Goal: Task Accomplishment & Management: Complete application form

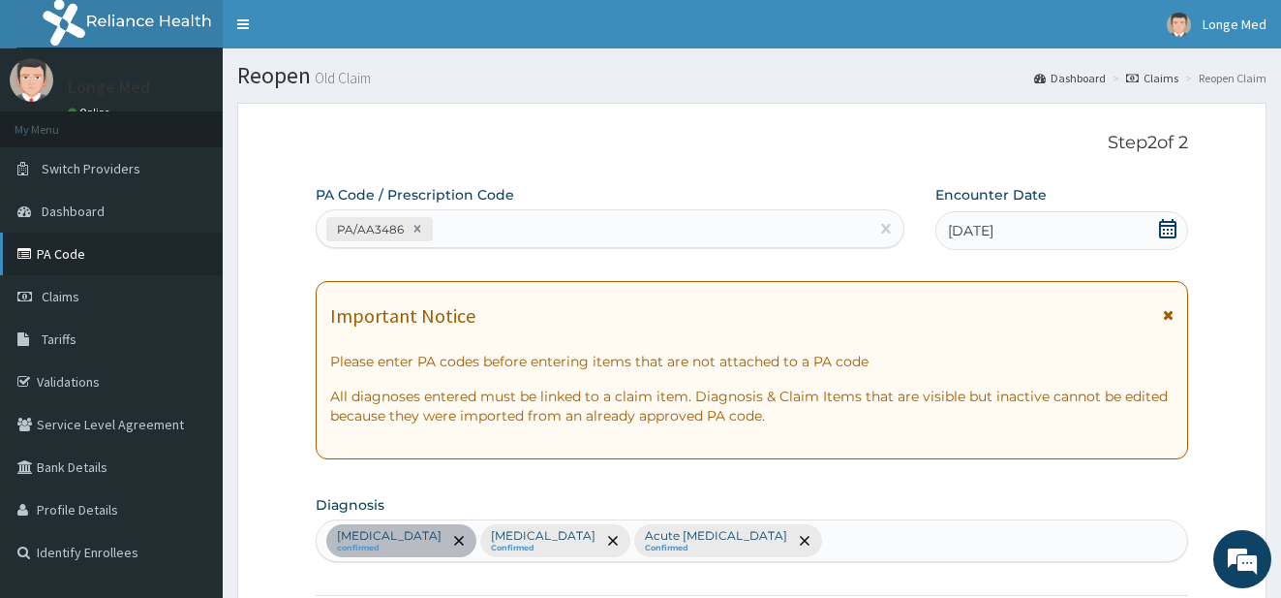
click at [70, 253] on link "PA Code" at bounding box center [111, 253] width 223 height 43
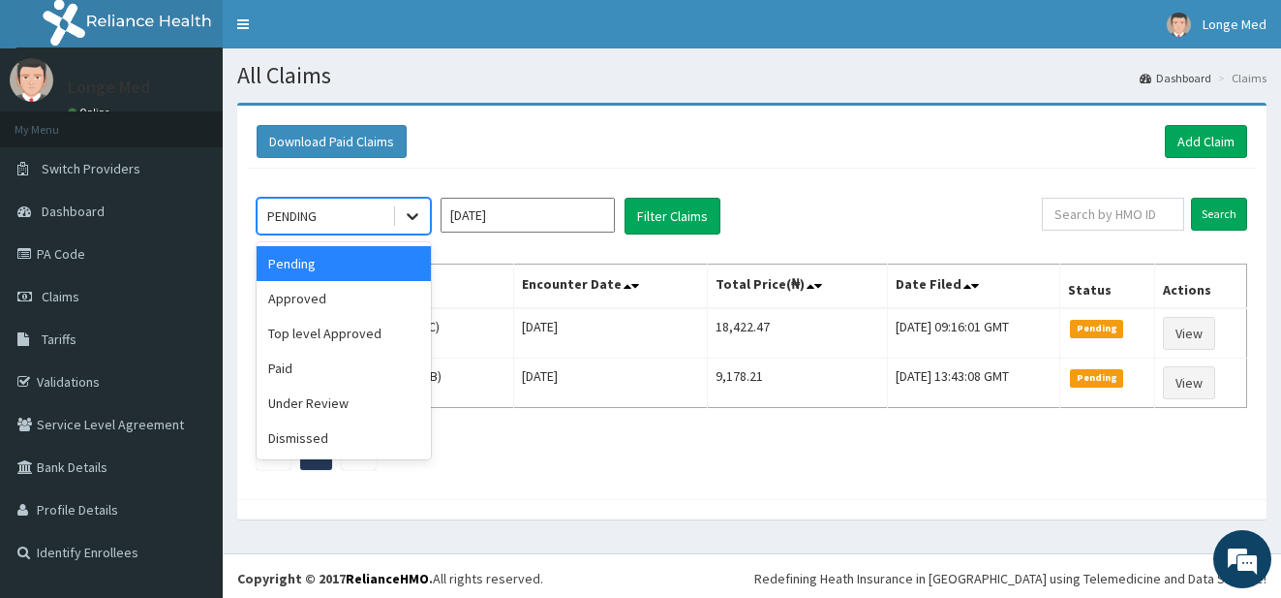
click at [419, 217] on icon at bounding box center [412, 215] width 19 height 19
click at [345, 378] on div "Paid" at bounding box center [344, 368] width 174 height 35
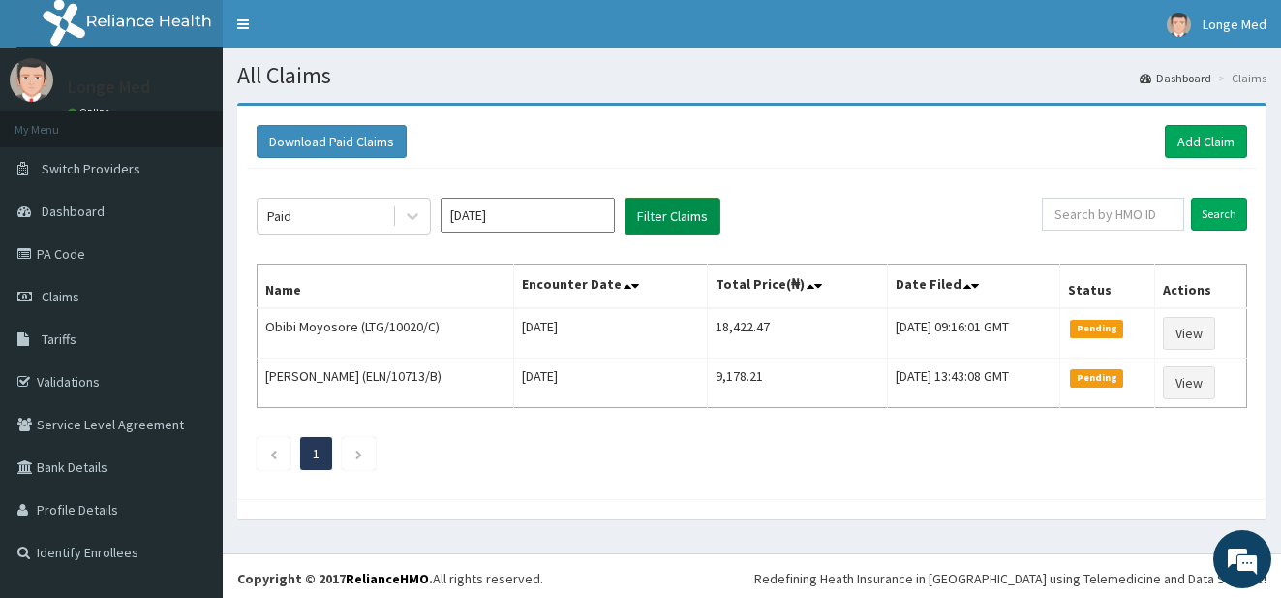
click at [669, 218] on button "Filter Claims" at bounding box center [673, 216] width 96 height 37
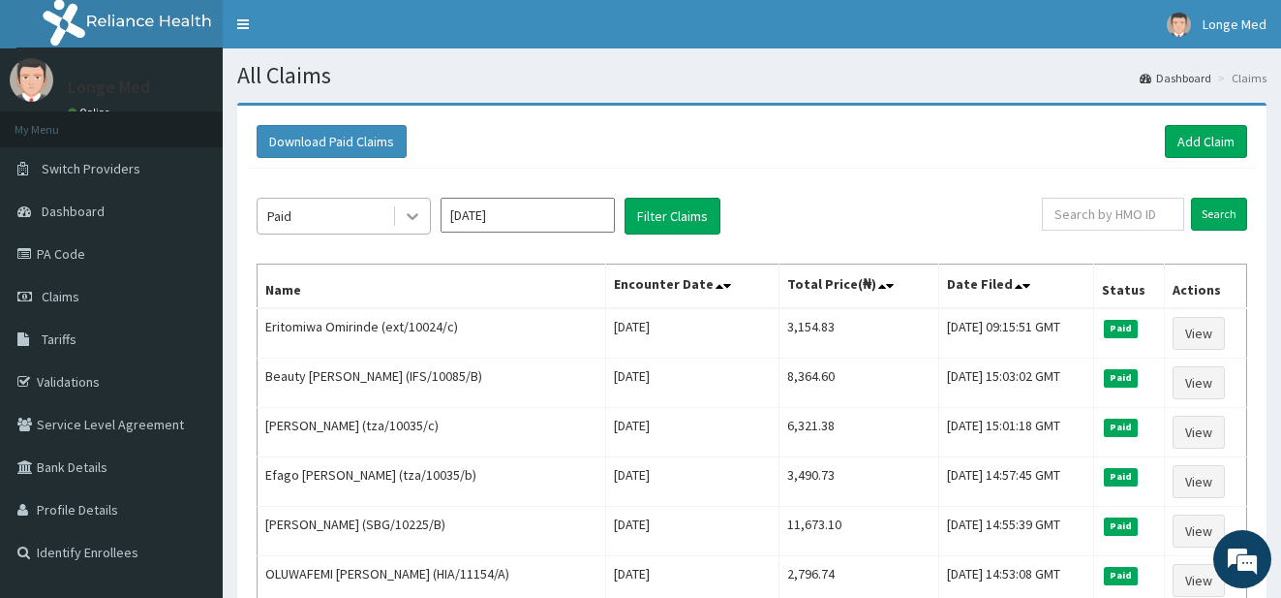
click at [410, 217] on icon at bounding box center [413, 217] width 12 height 7
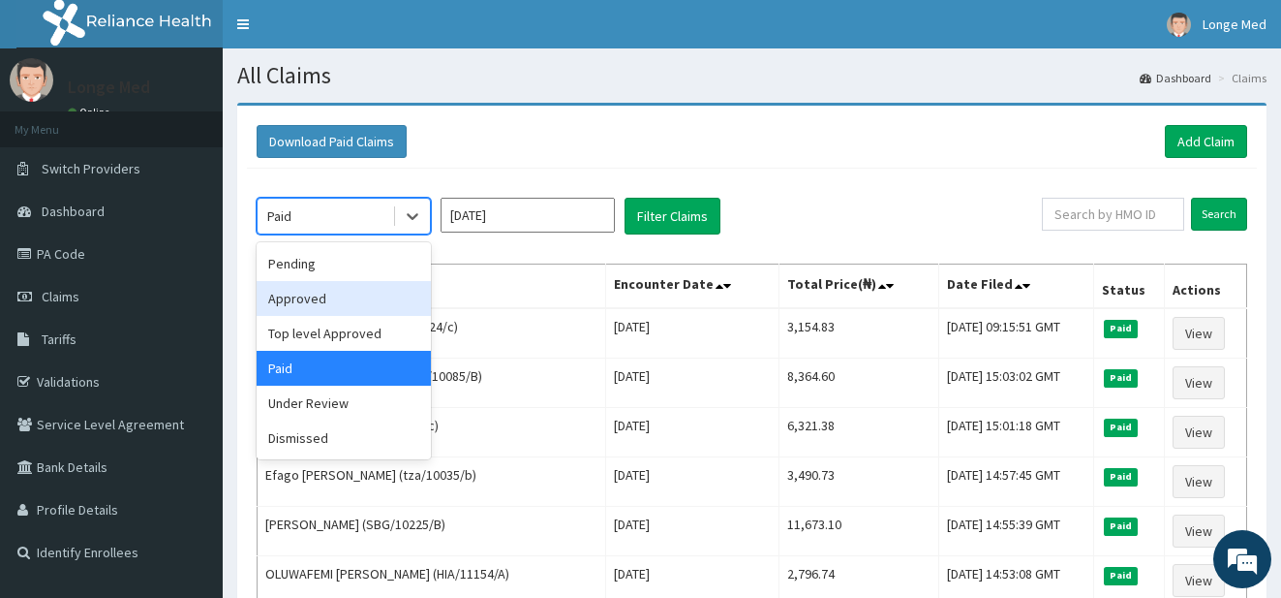
click at [337, 315] on div "Approved" at bounding box center [344, 298] width 174 height 35
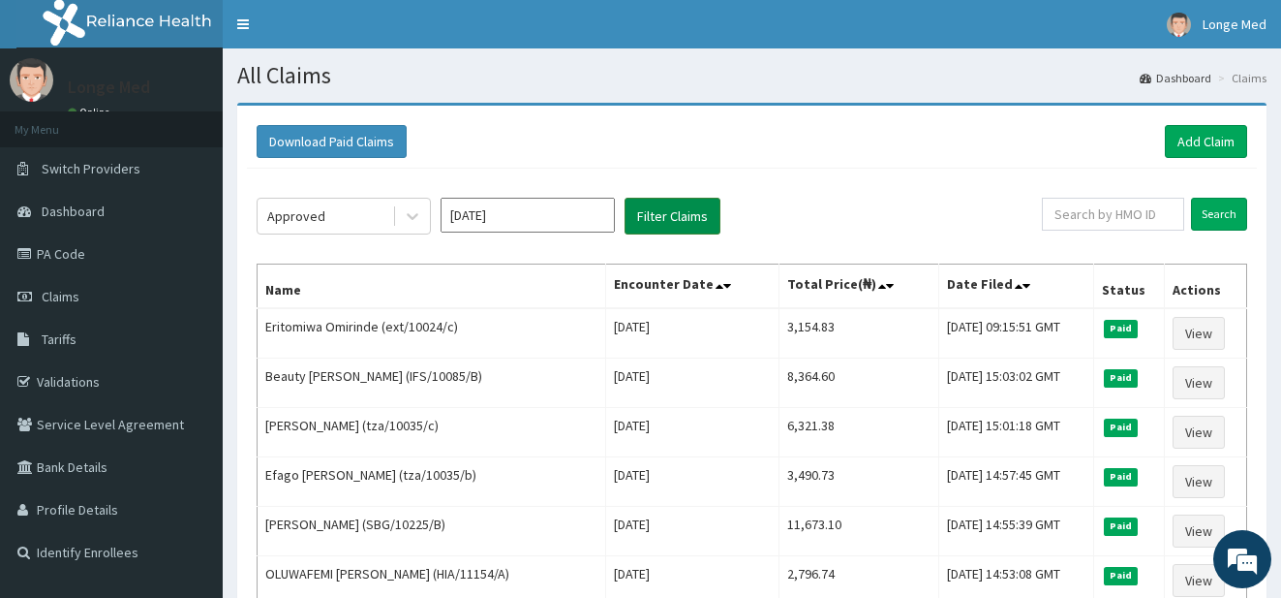
click at [672, 225] on button "Filter Claims" at bounding box center [673, 216] width 96 height 37
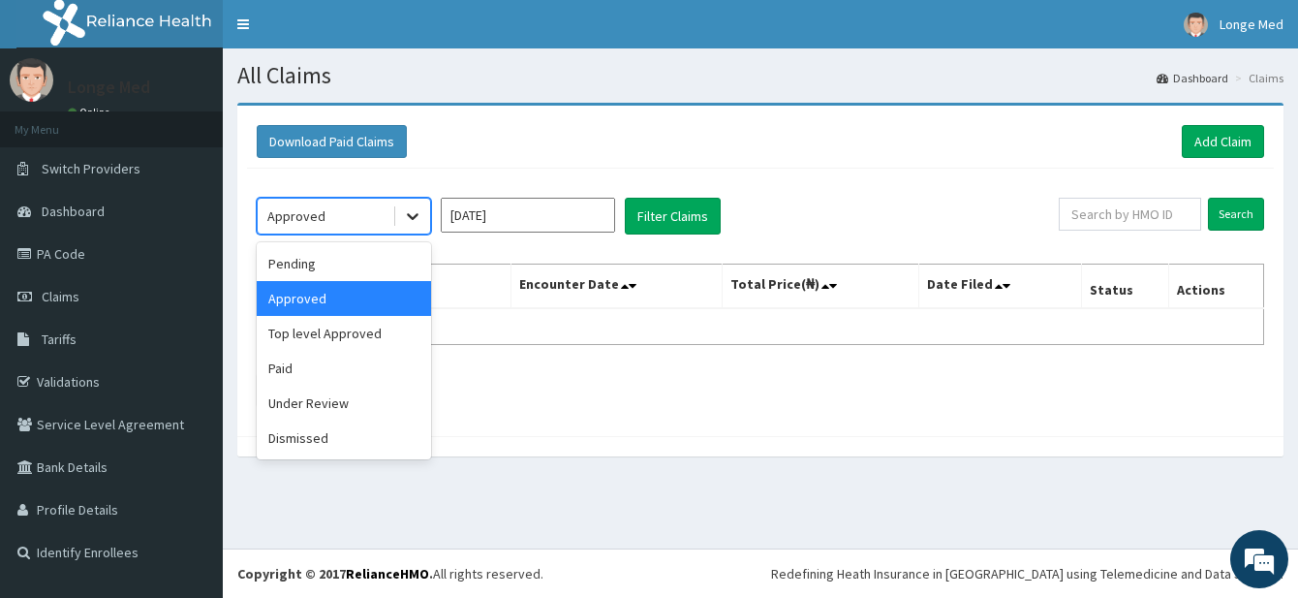
click at [405, 216] on icon at bounding box center [412, 215] width 19 height 19
click at [380, 336] on div "Top level Approved" at bounding box center [344, 333] width 174 height 35
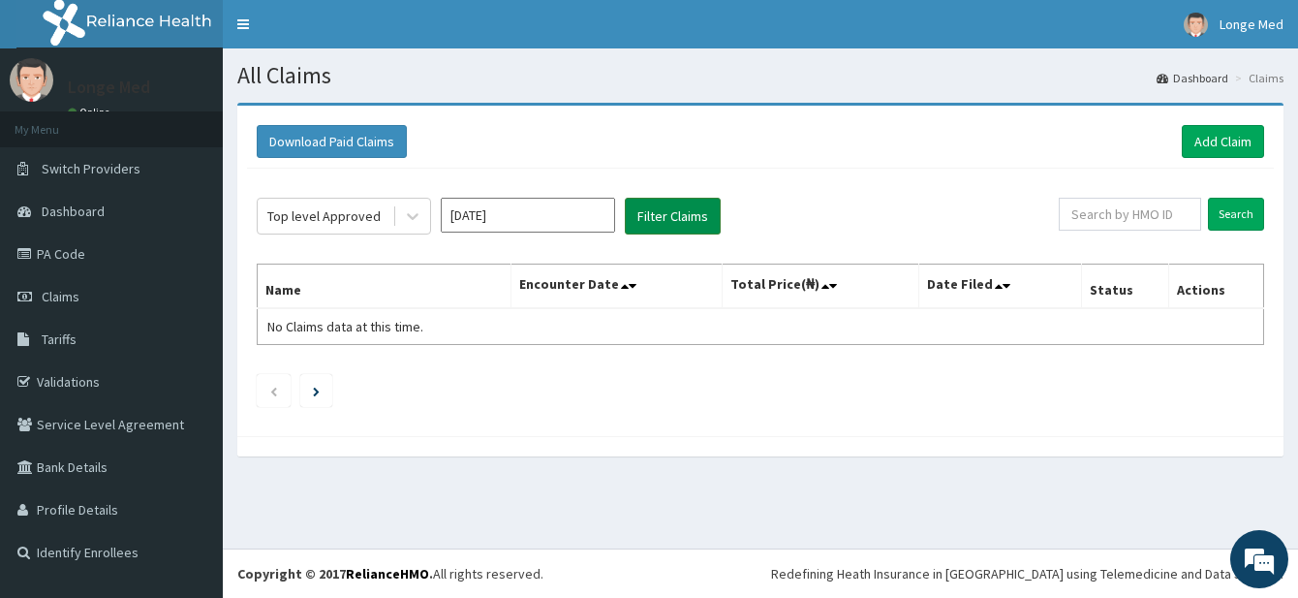
click at [669, 215] on button "Filter Claims" at bounding box center [673, 216] width 96 height 37
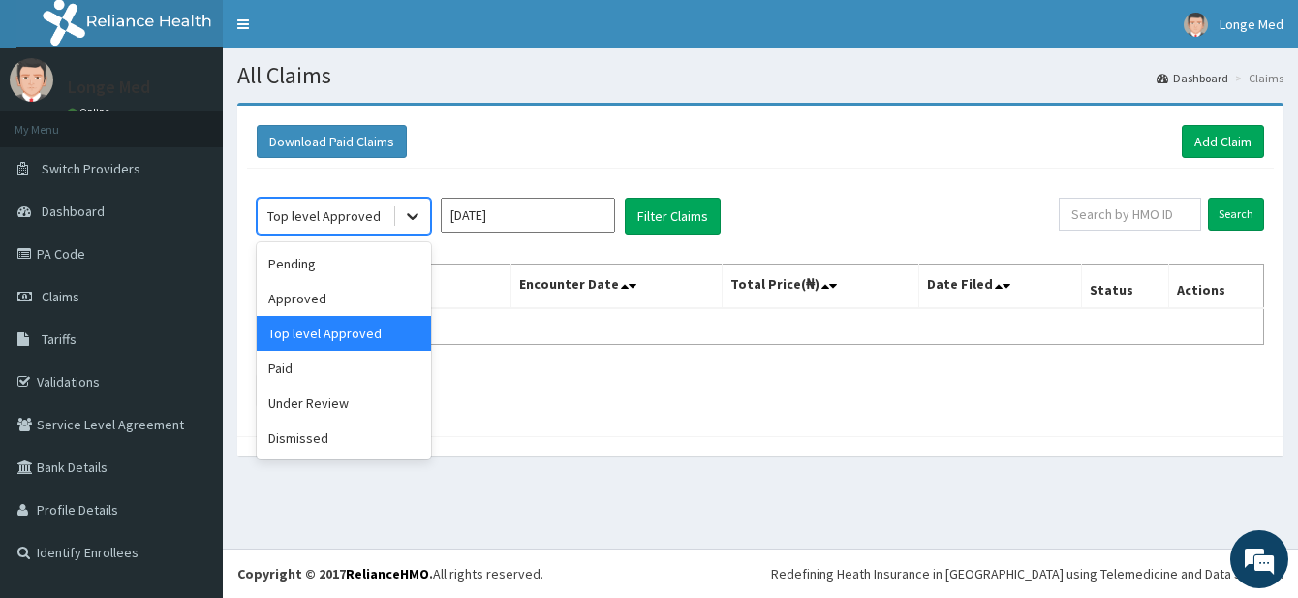
click at [422, 213] on div at bounding box center [412, 216] width 35 height 35
click at [363, 255] on div "Pending" at bounding box center [344, 263] width 174 height 35
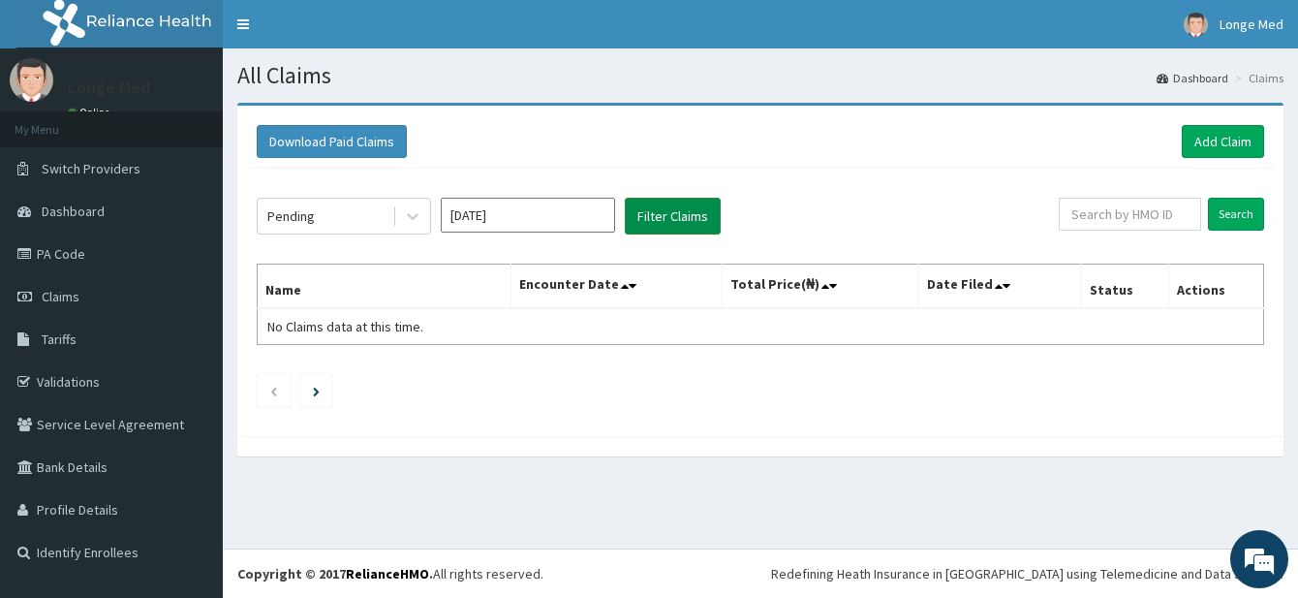
click at [684, 225] on button "Filter Claims" at bounding box center [673, 216] width 96 height 37
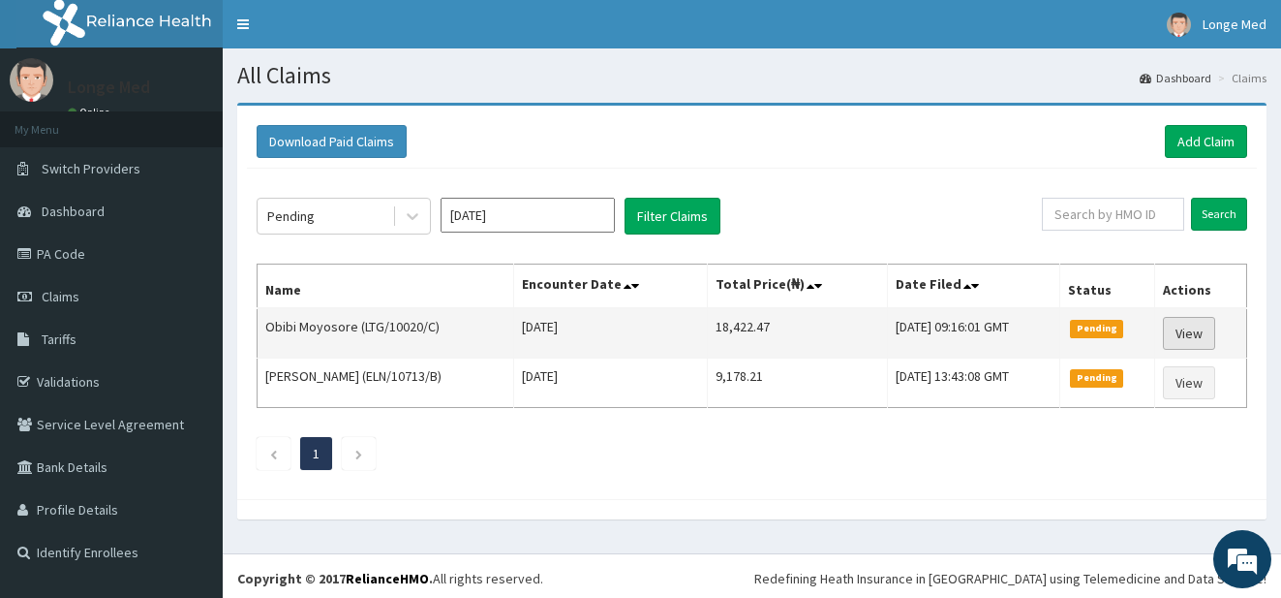
click at [1197, 329] on link "View" at bounding box center [1189, 333] width 52 height 33
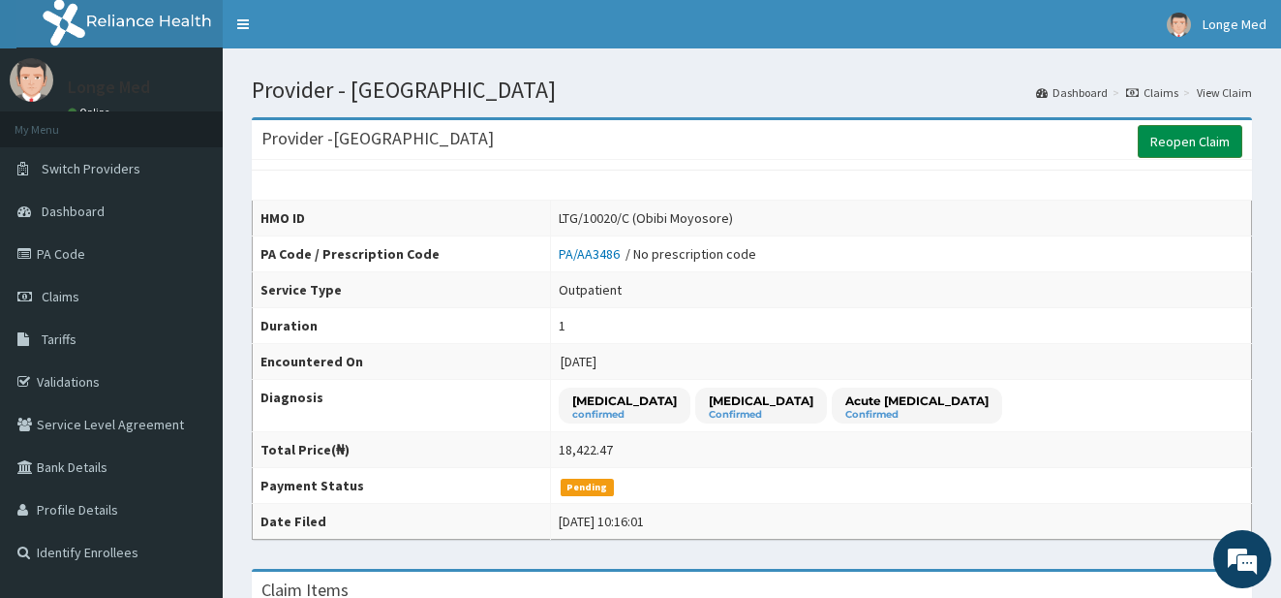
click at [1210, 138] on link "Reopen Claim" at bounding box center [1190, 141] width 105 height 33
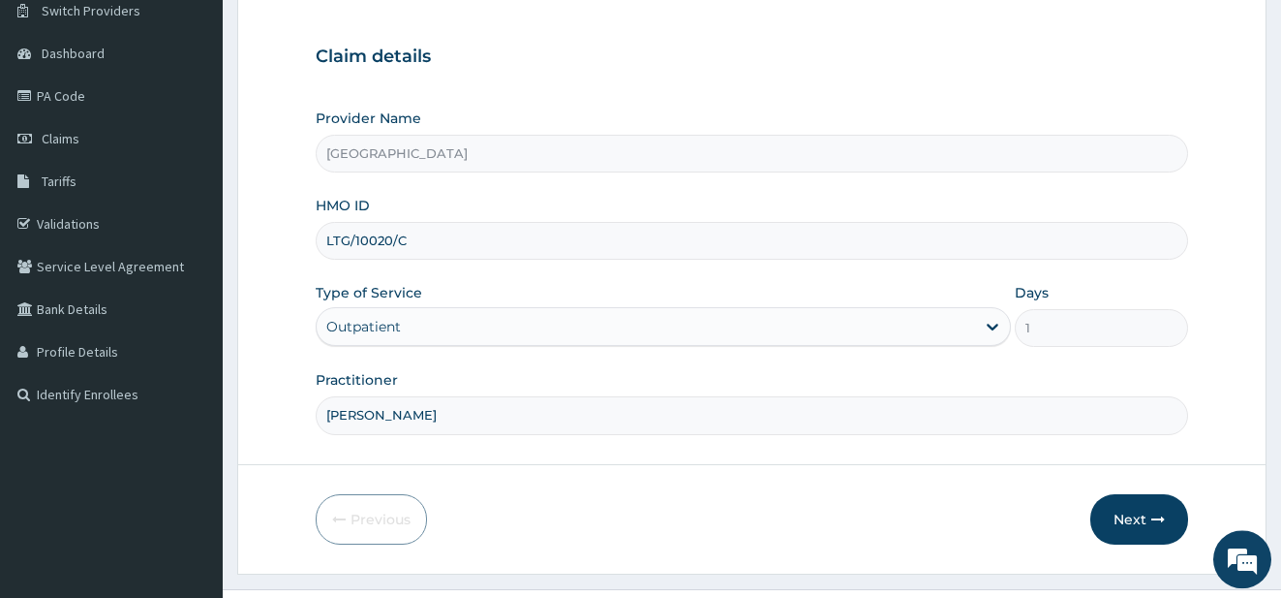
scroll to position [199, 0]
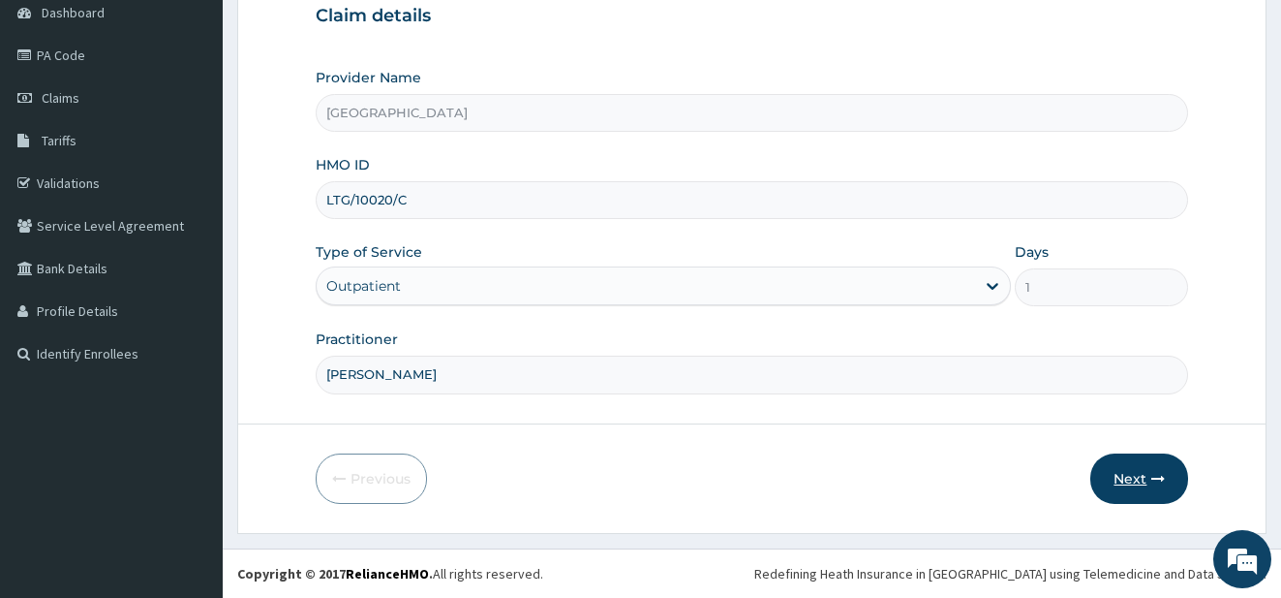
click at [1136, 485] on button "Next" at bounding box center [1140, 478] width 98 height 50
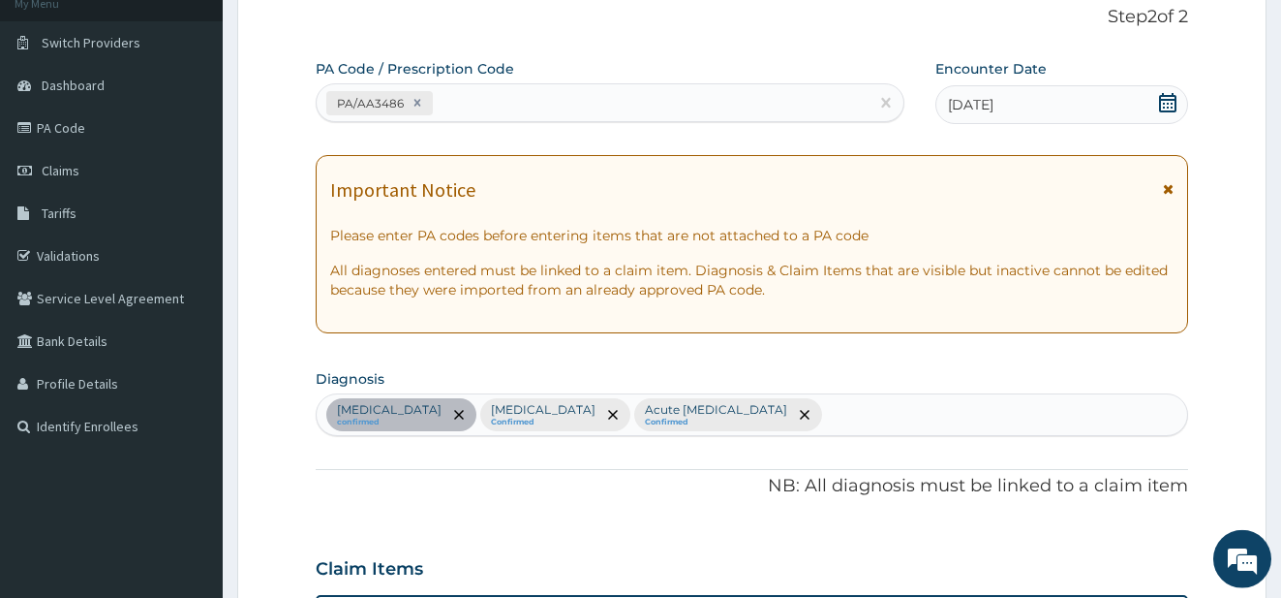
scroll to position [91, 0]
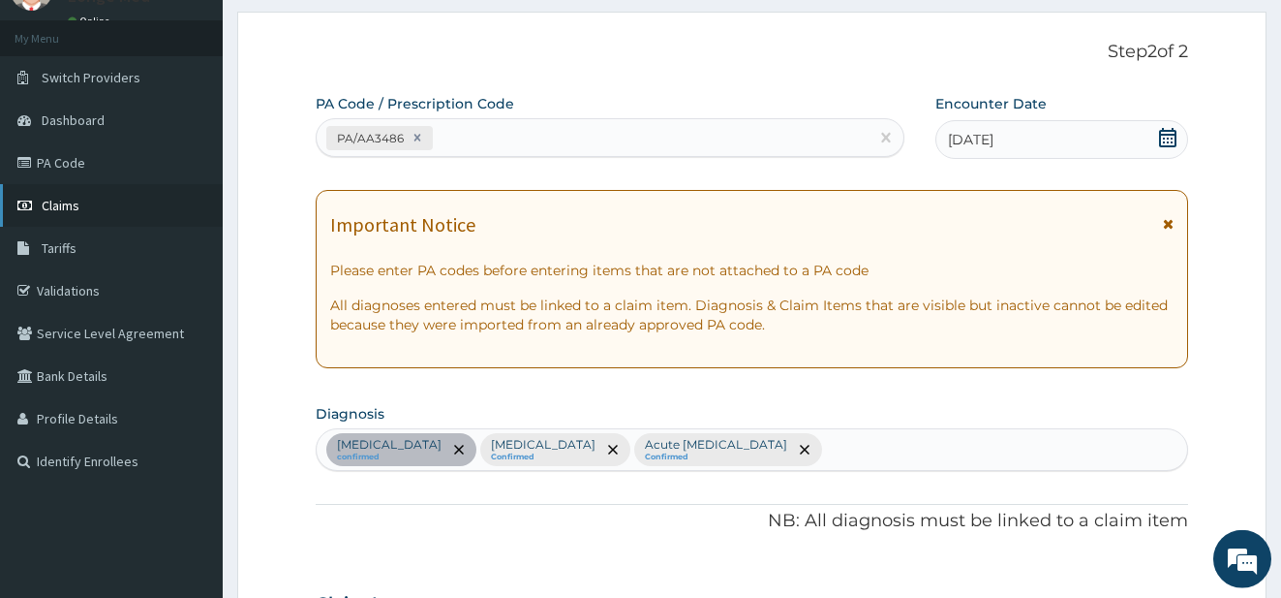
click at [51, 200] on span "Claims" at bounding box center [61, 205] width 38 height 17
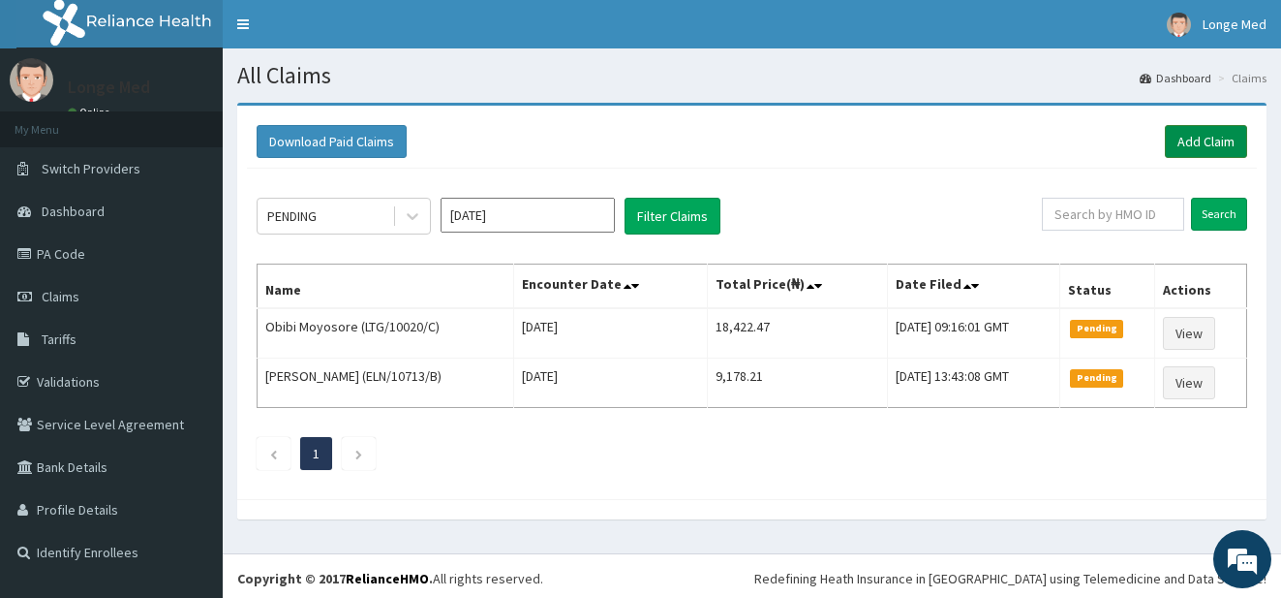
click at [1215, 140] on link "Add Claim" at bounding box center [1206, 141] width 82 height 33
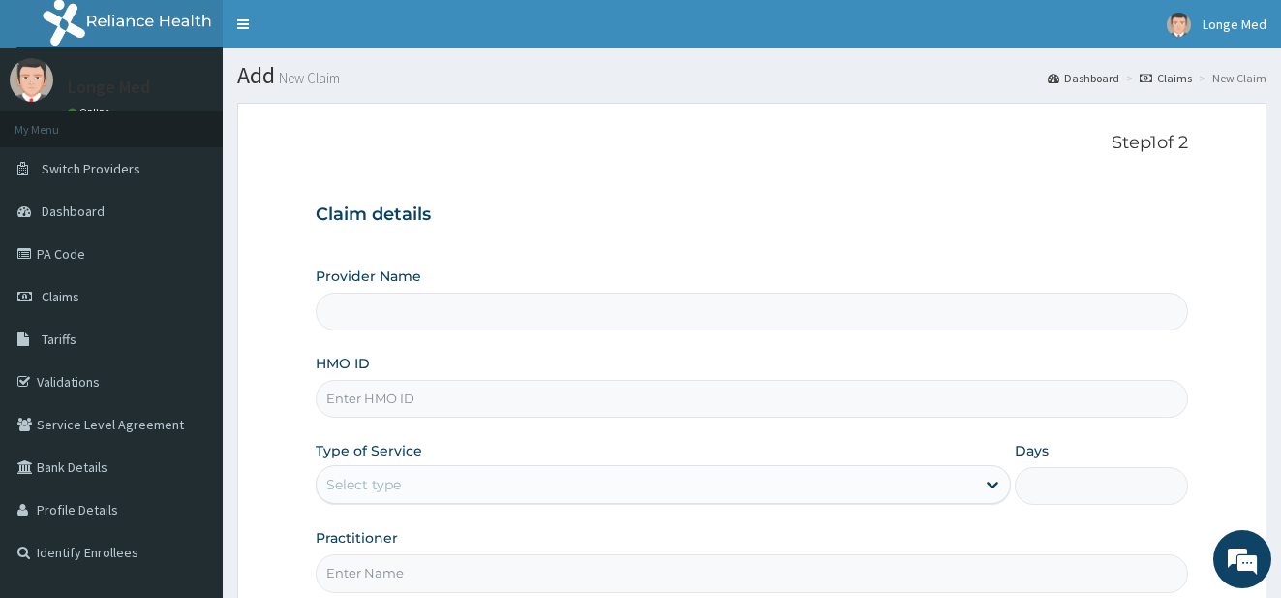
type input "[GEOGRAPHIC_DATA]"
click at [387, 398] on input "HMO ID" at bounding box center [753, 399] width 874 height 38
type input "OHT/11967/A"
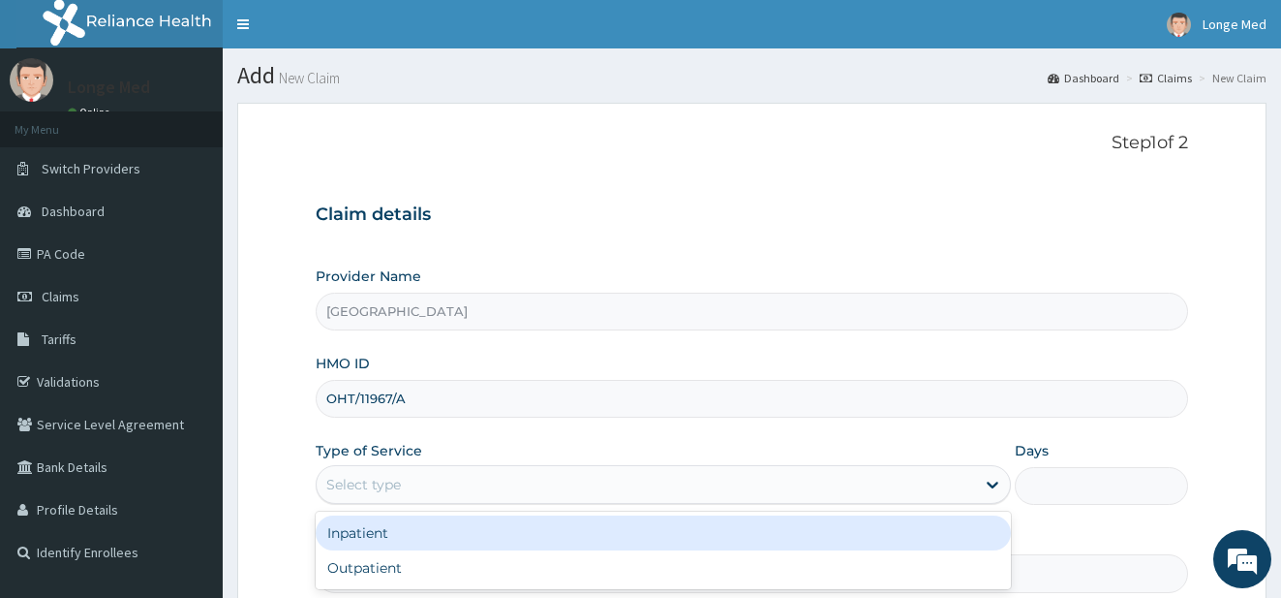
click at [368, 483] on div "Select type" at bounding box center [363, 484] width 75 height 19
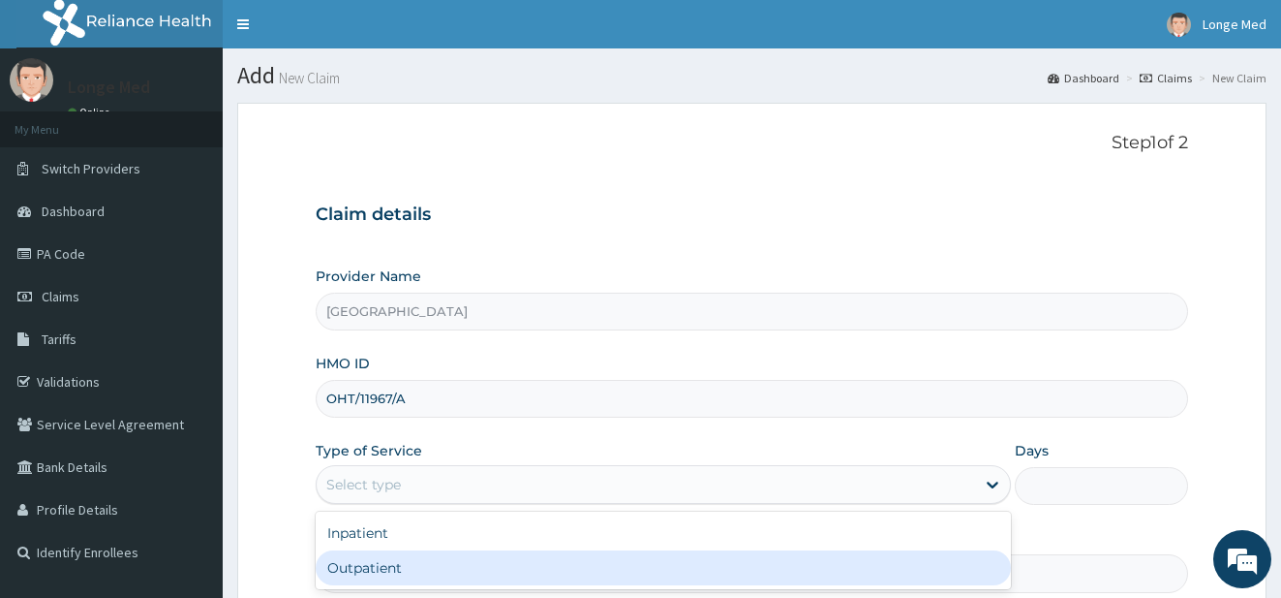
click at [390, 562] on div "Outpatient" at bounding box center [663, 567] width 695 height 35
type input "1"
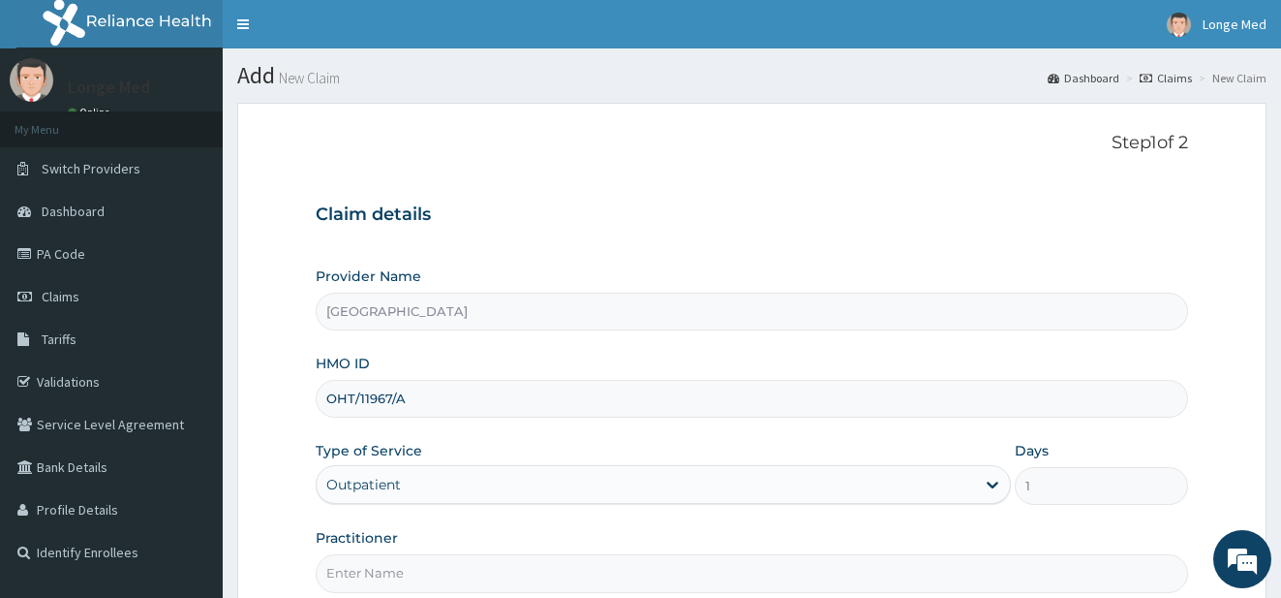
click at [390, 572] on input "Practitioner" at bounding box center [753, 573] width 874 height 38
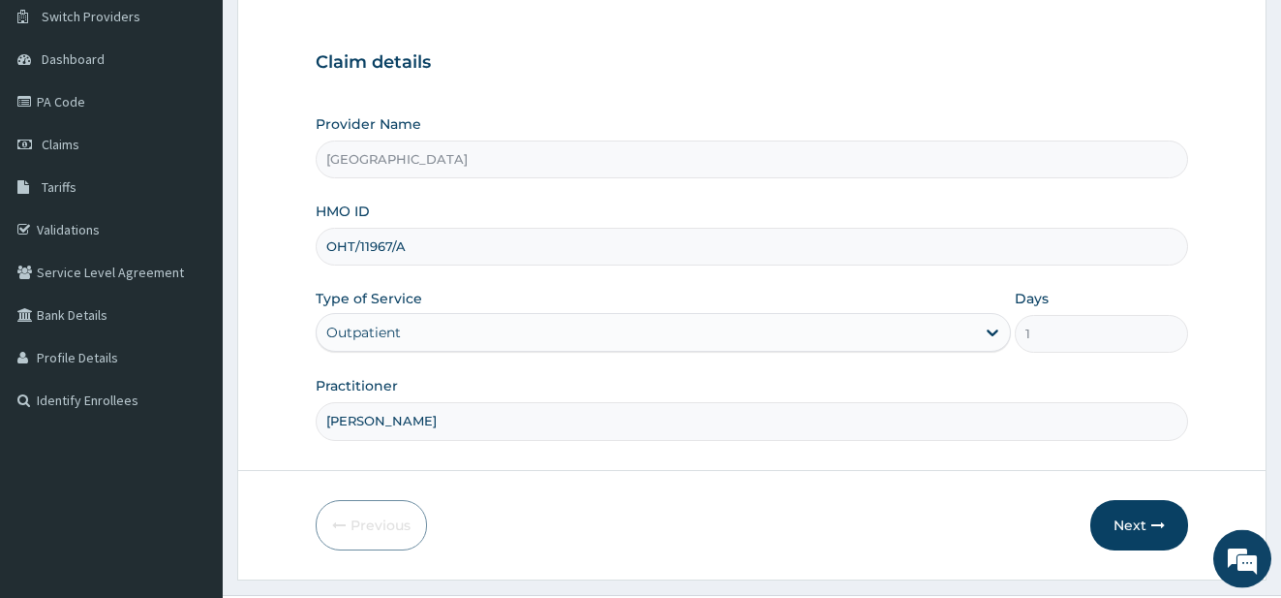
scroll to position [199, 0]
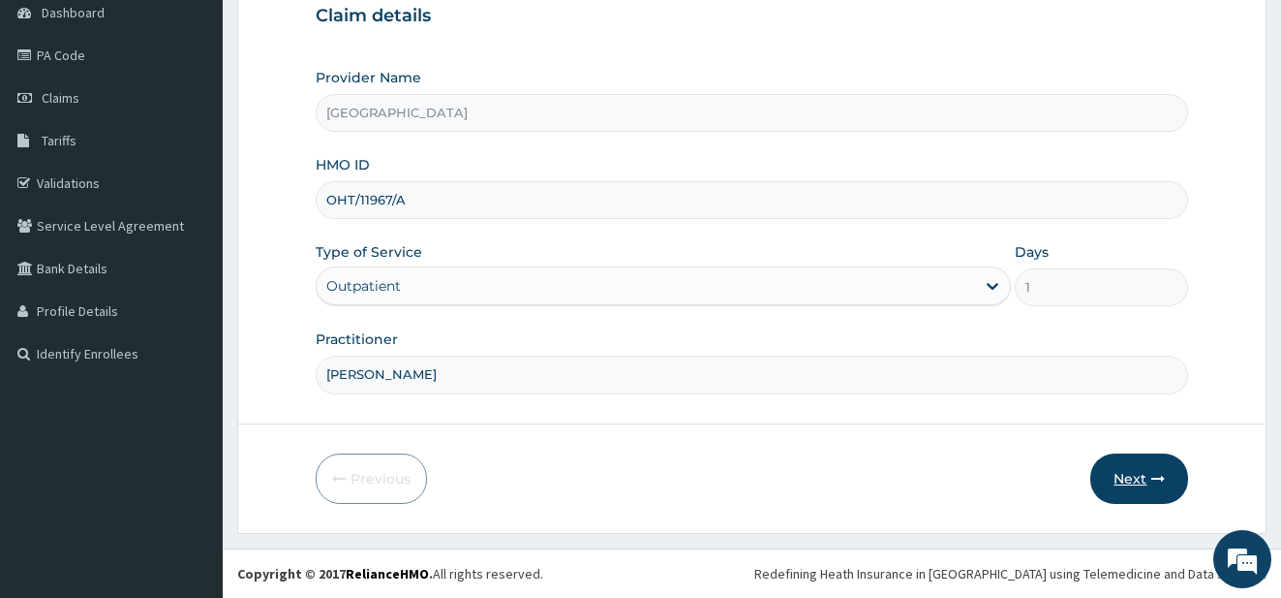
type input "[PERSON_NAME]"
click at [1118, 481] on button "Next" at bounding box center [1140, 478] width 98 height 50
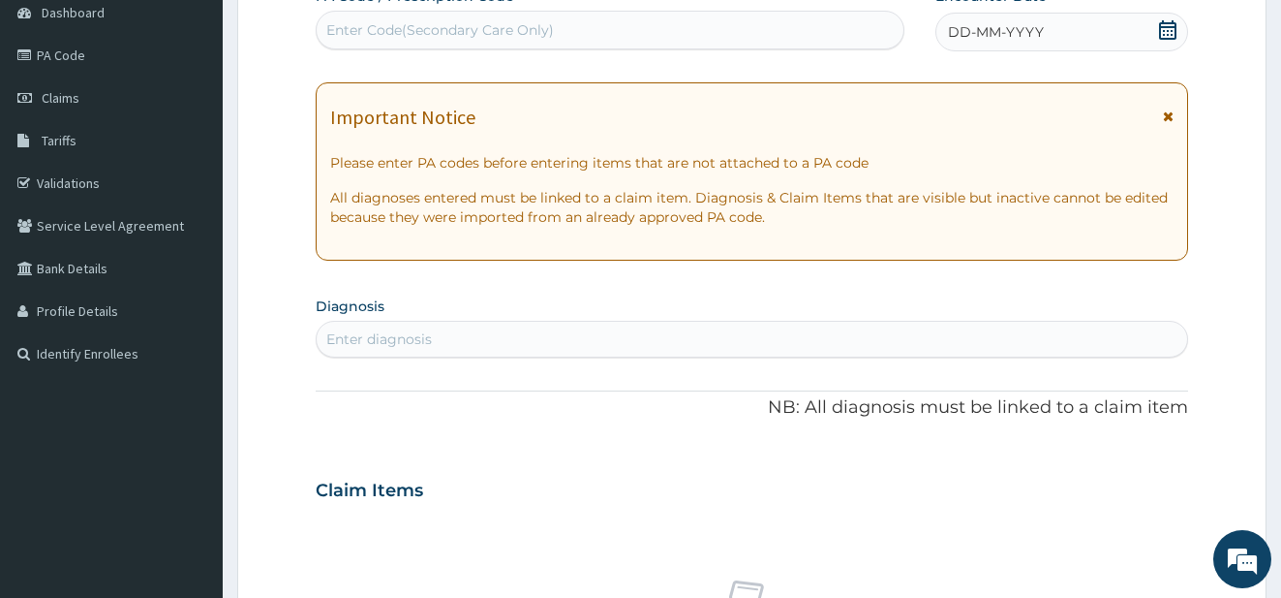
click at [587, 21] on div "Enter Code(Secondary Care Only)" at bounding box center [611, 30] width 588 height 31
type input "PA/2C6383"
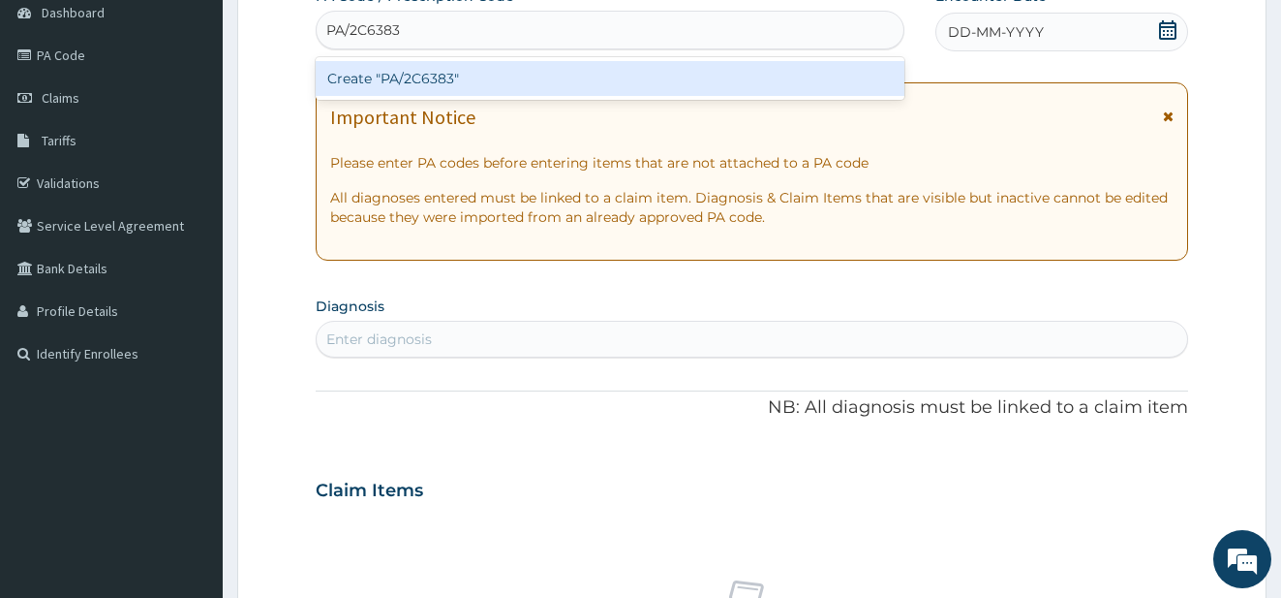
click at [567, 77] on div "Create "PA/2C6383"" at bounding box center [611, 78] width 590 height 35
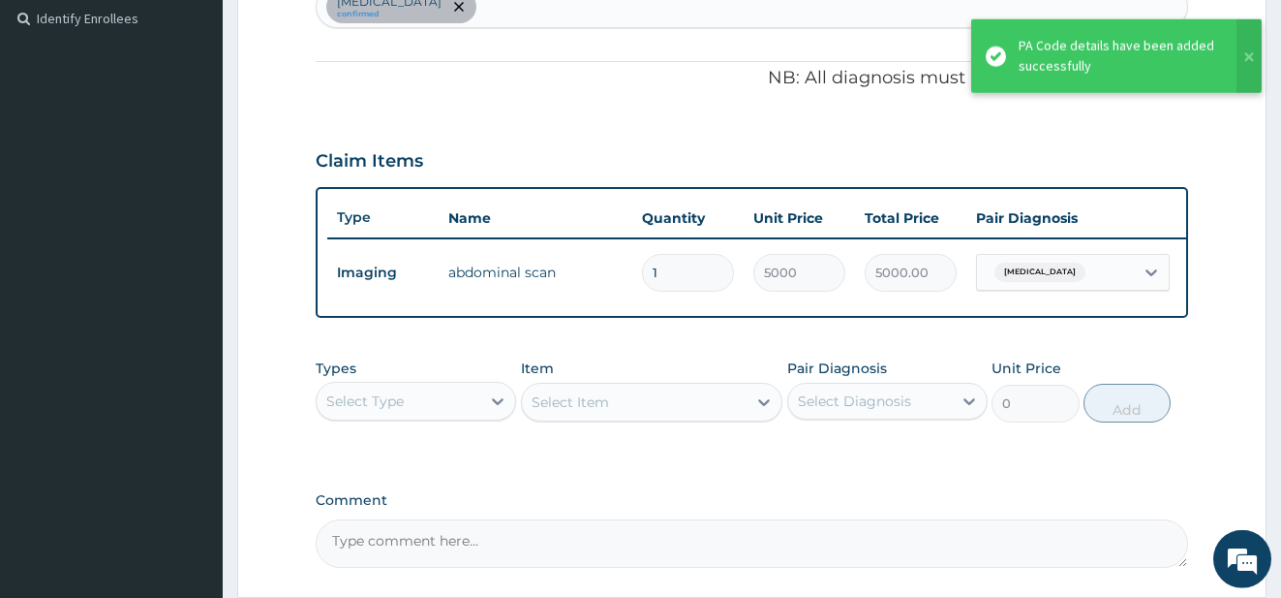
scroll to position [573, 0]
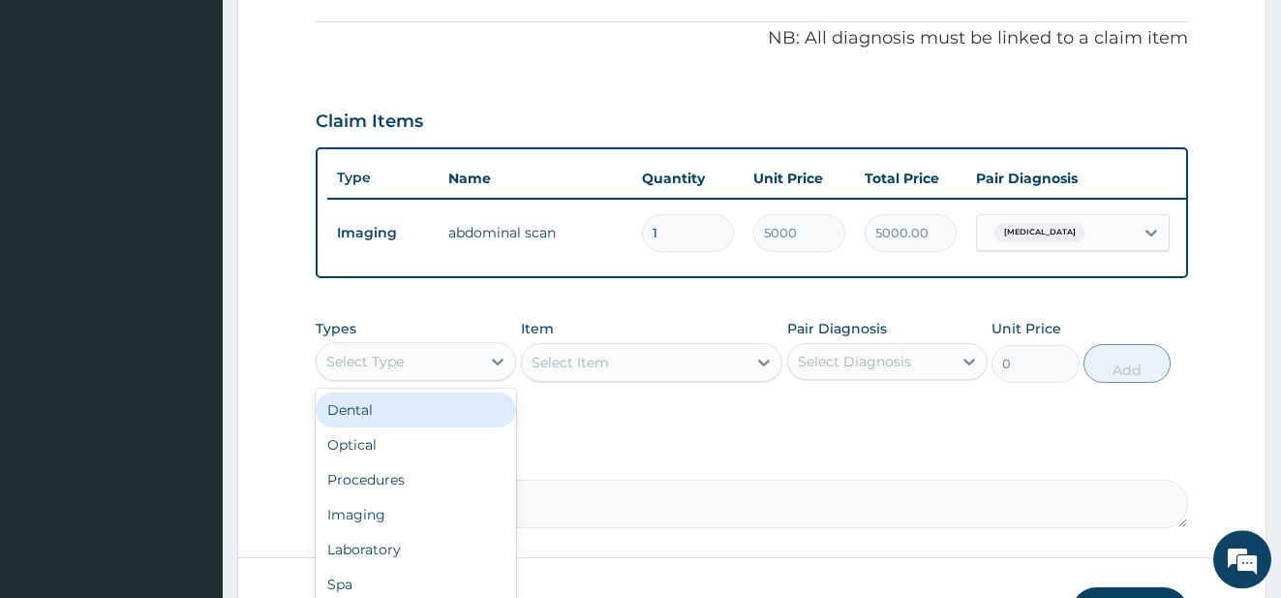
click at [464, 368] on div "Select Type" at bounding box center [399, 361] width 164 height 31
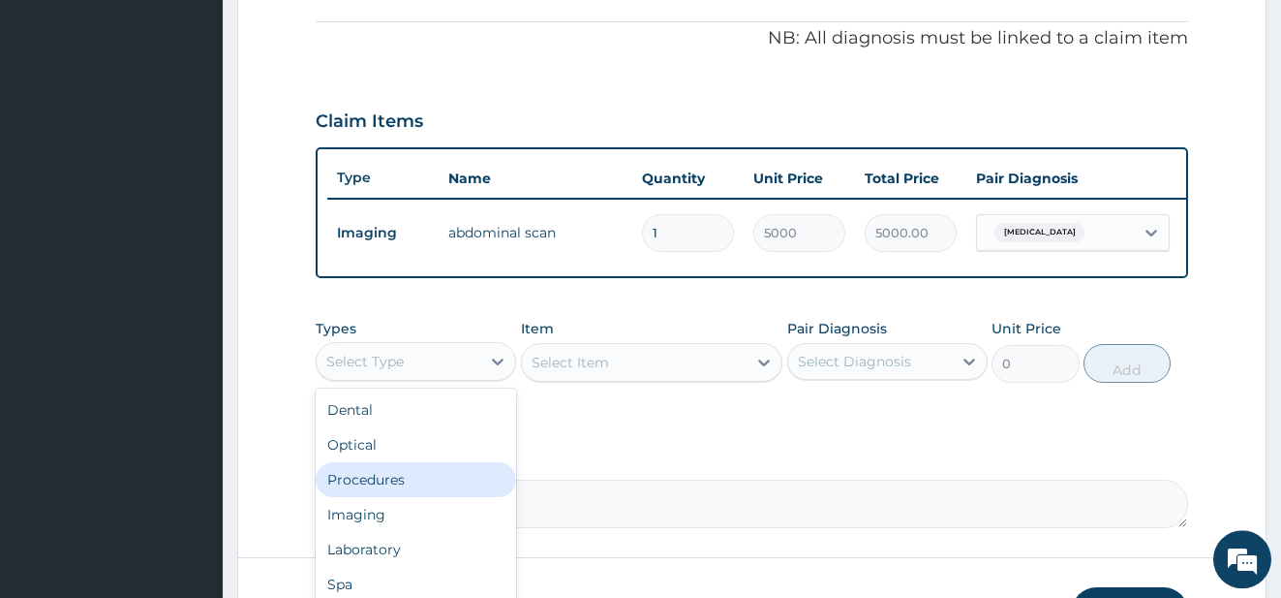
click at [454, 497] on div "Procedures" at bounding box center [416, 479] width 200 height 35
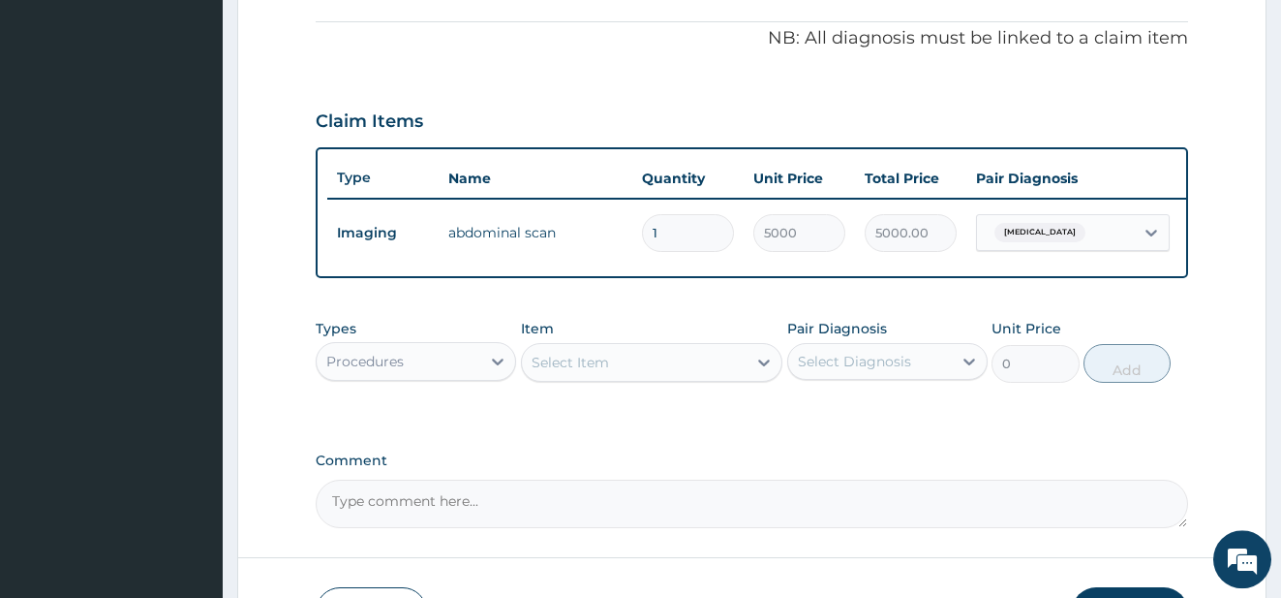
click at [687, 382] on div "Select Item" at bounding box center [652, 362] width 262 height 39
click at [687, 378] on div "Select Item" at bounding box center [635, 362] width 226 height 31
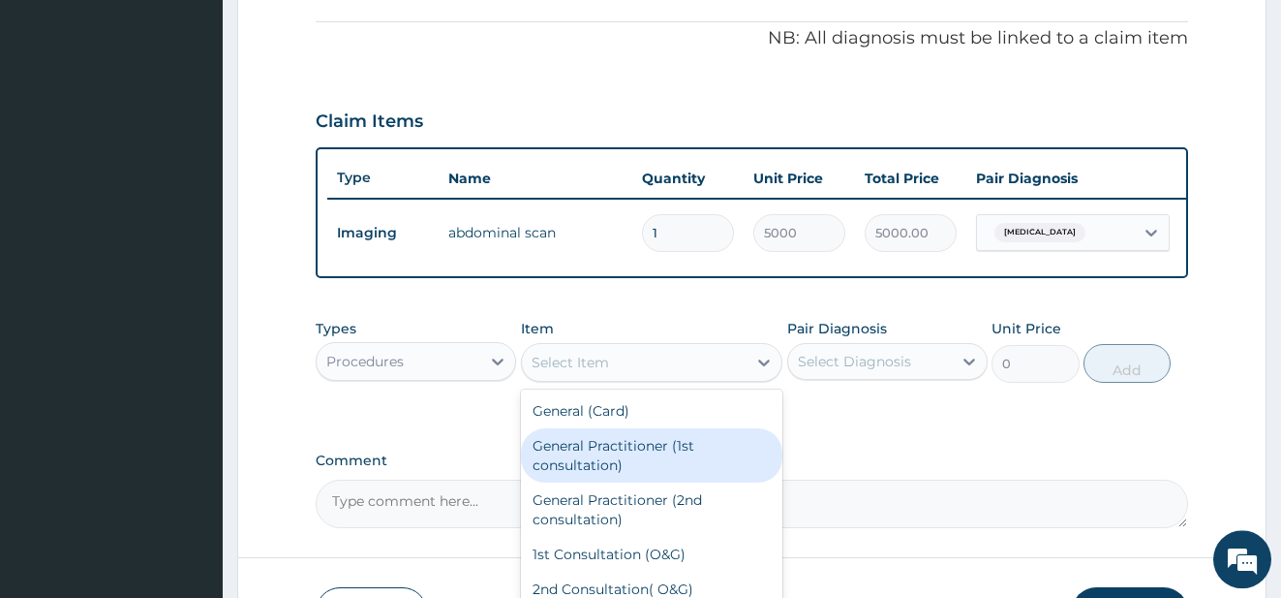
click at [653, 475] on div "General Practitioner (1st consultation)" at bounding box center [652, 455] width 262 height 54
type input "1500"
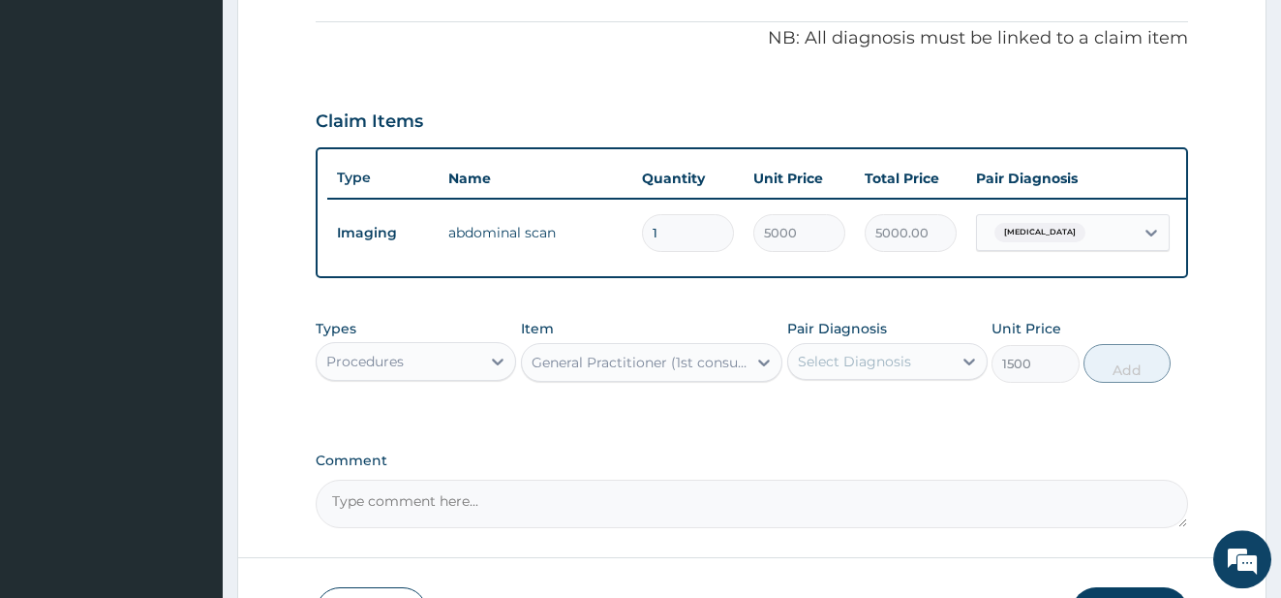
click at [879, 371] on div "Select Diagnosis" at bounding box center [854, 361] width 113 height 19
click at [875, 418] on label "[MEDICAL_DATA]" at bounding box center [879, 408] width 120 height 19
checkbox input "true"
click at [1125, 380] on button "Add" at bounding box center [1127, 363] width 87 height 39
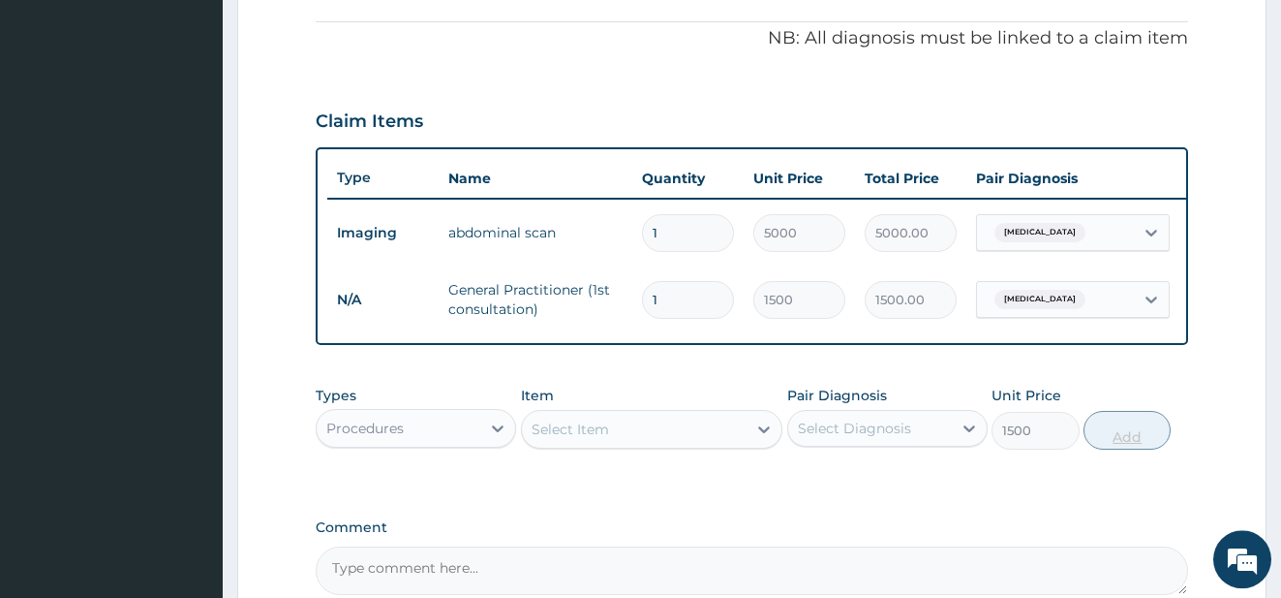
type input "0"
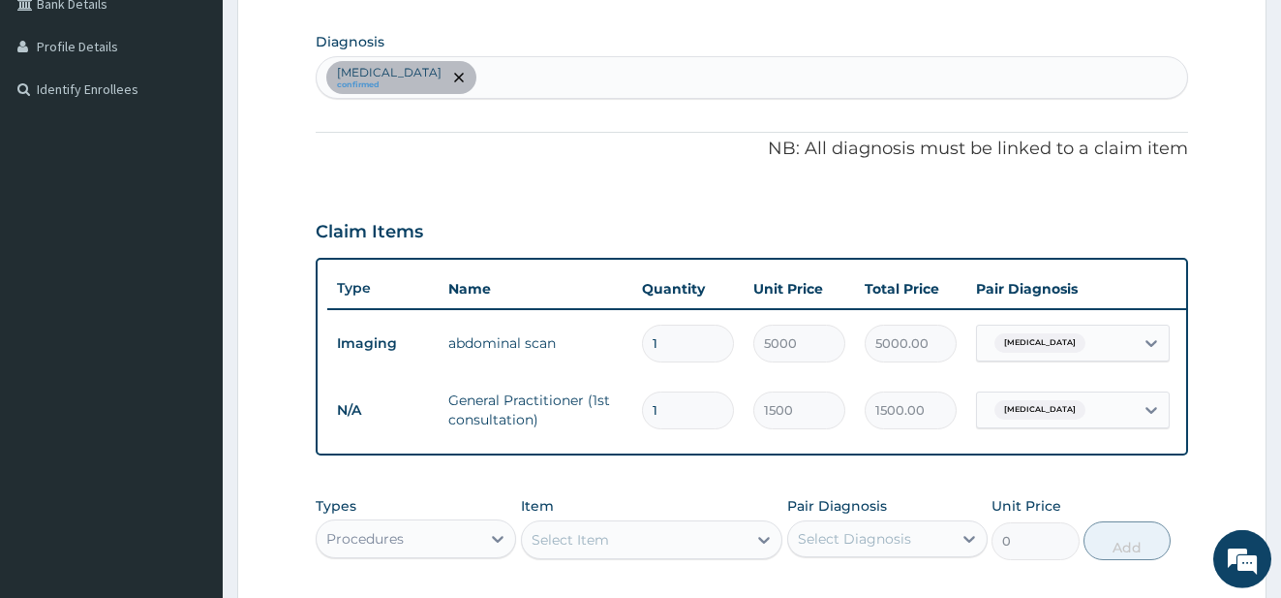
scroll to position [456, 0]
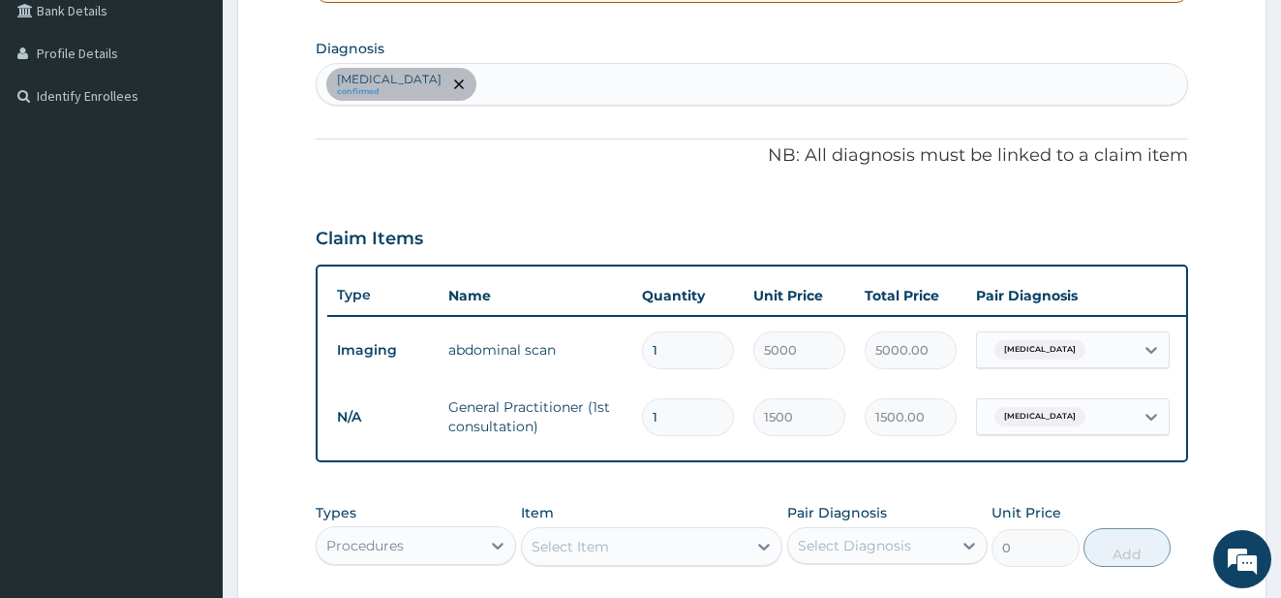
click at [660, 88] on div "[MEDICAL_DATA] confirmed" at bounding box center [753, 84] width 872 height 41
type input "PLASMOD"
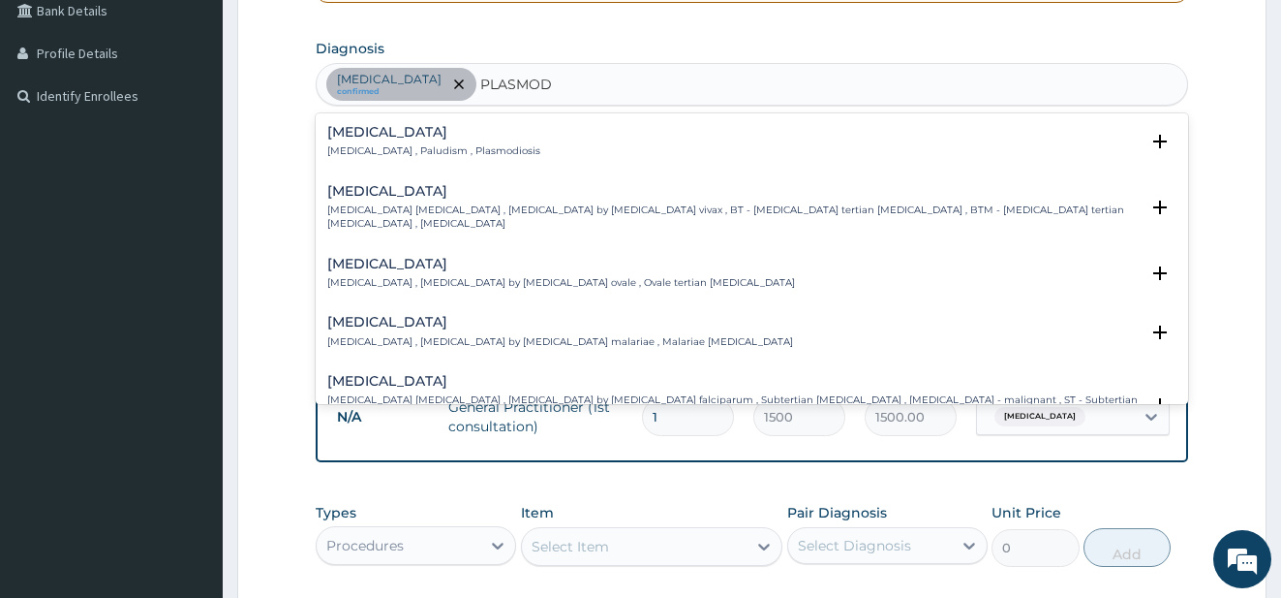
click at [403, 141] on div "[MEDICAL_DATA] [MEDICAL_DATA] , Paludism , Plasmodiosis" at bounding box center [433, 142] width 213 height 34
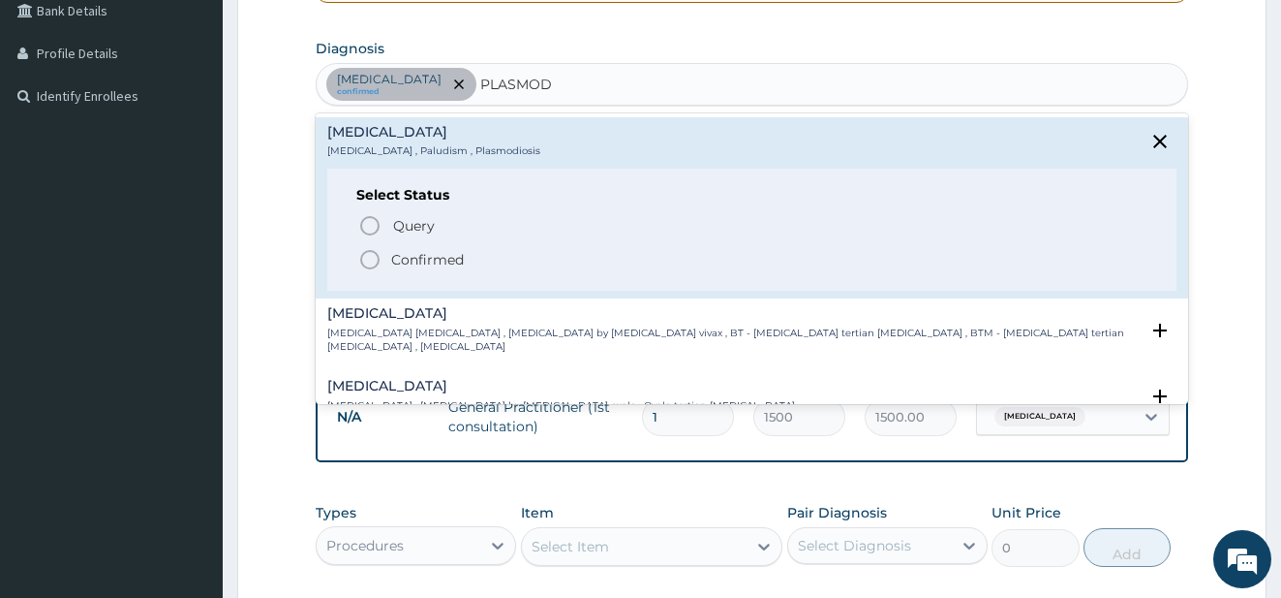
click at [361, 255] on icon "status option filled" at bounding box center [369, 259] width 23 height 23
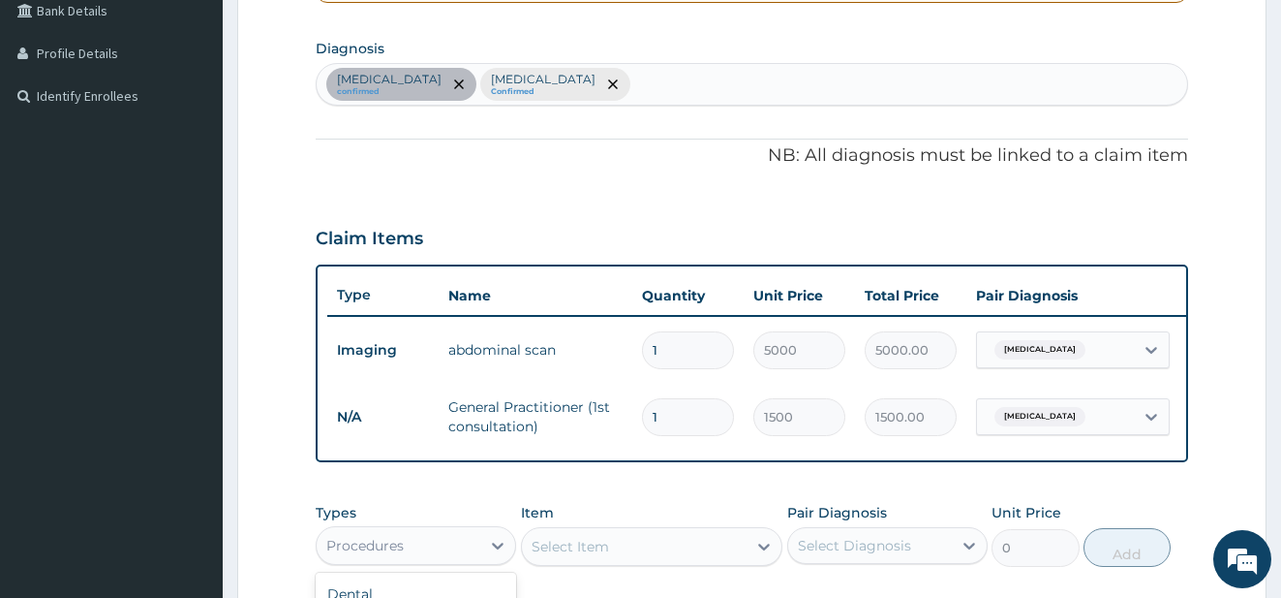
click at [461, 561] on div "Procedures" at bounding box center [399, 545] width 164 height 31
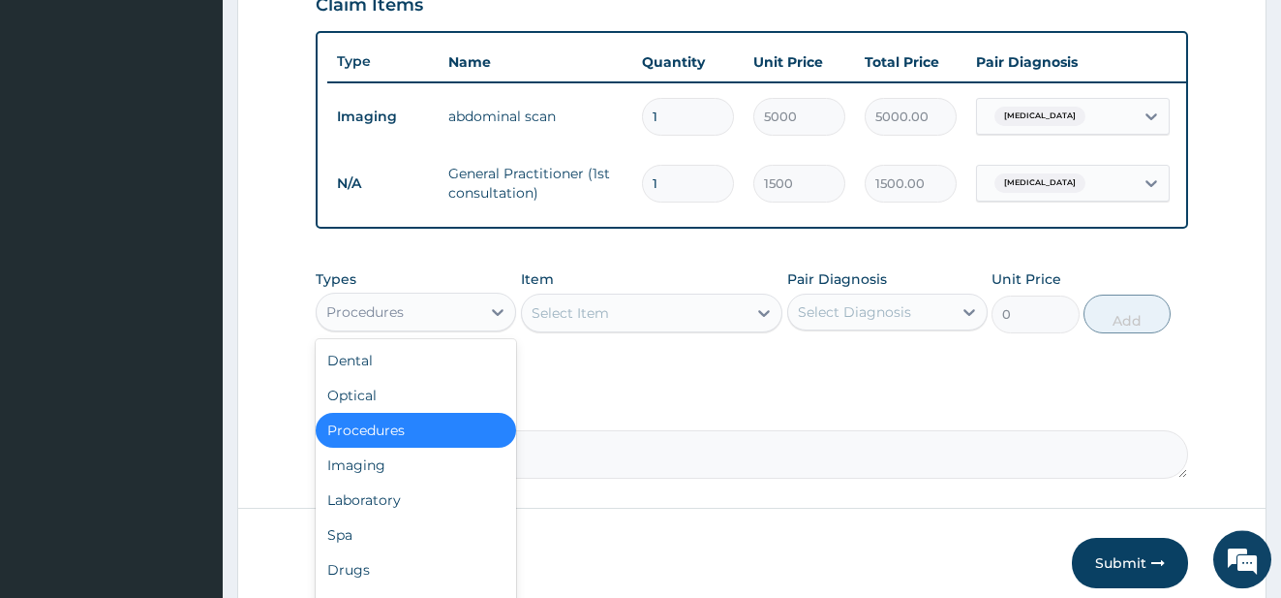
scroll to position [790, 0]
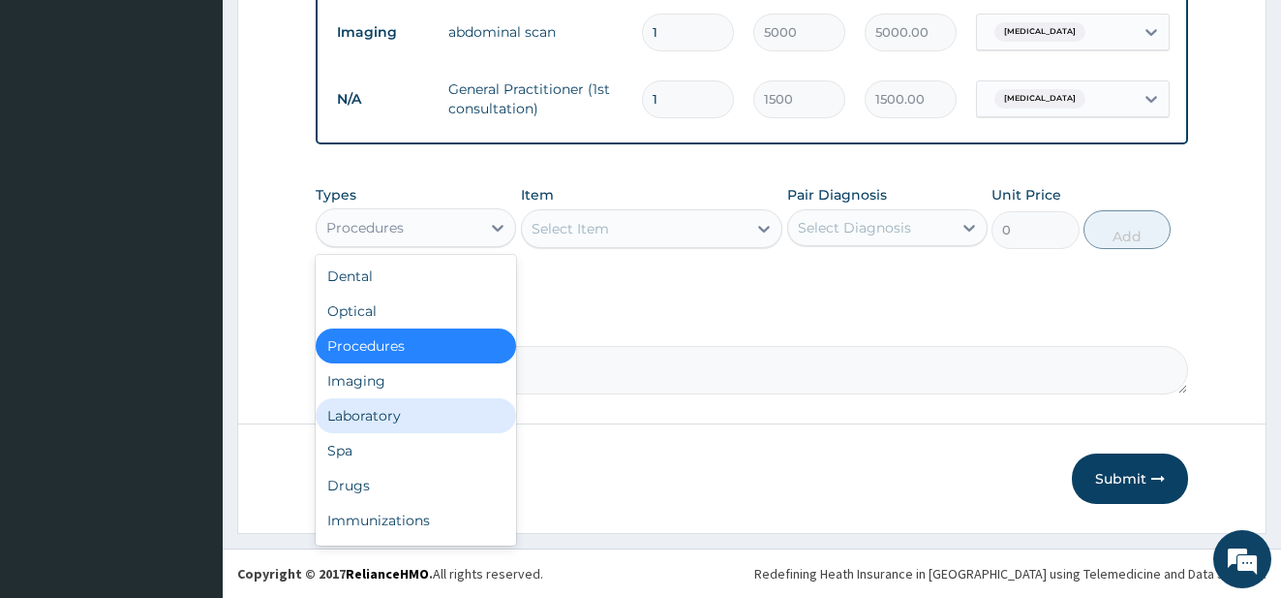
click at [398, 424] on div "Laboratory" at bounding box center [416, 415] width 200 height 35
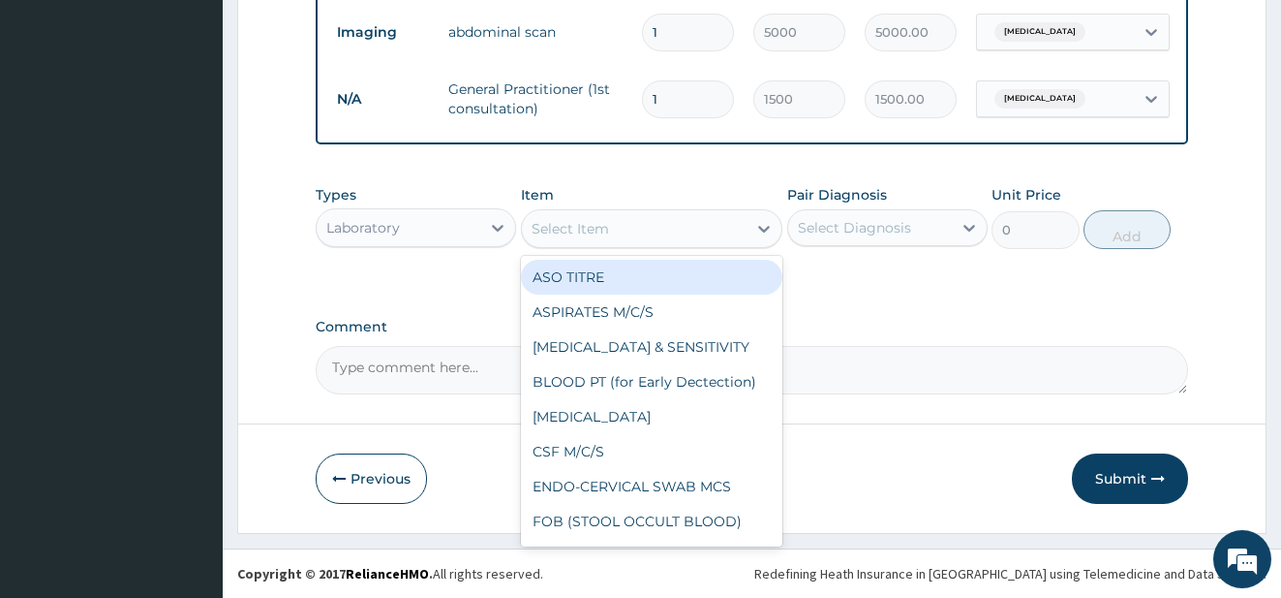
click at [681, 229] on div "Select Item" at bounding box center [635, 228] width 226 height 31
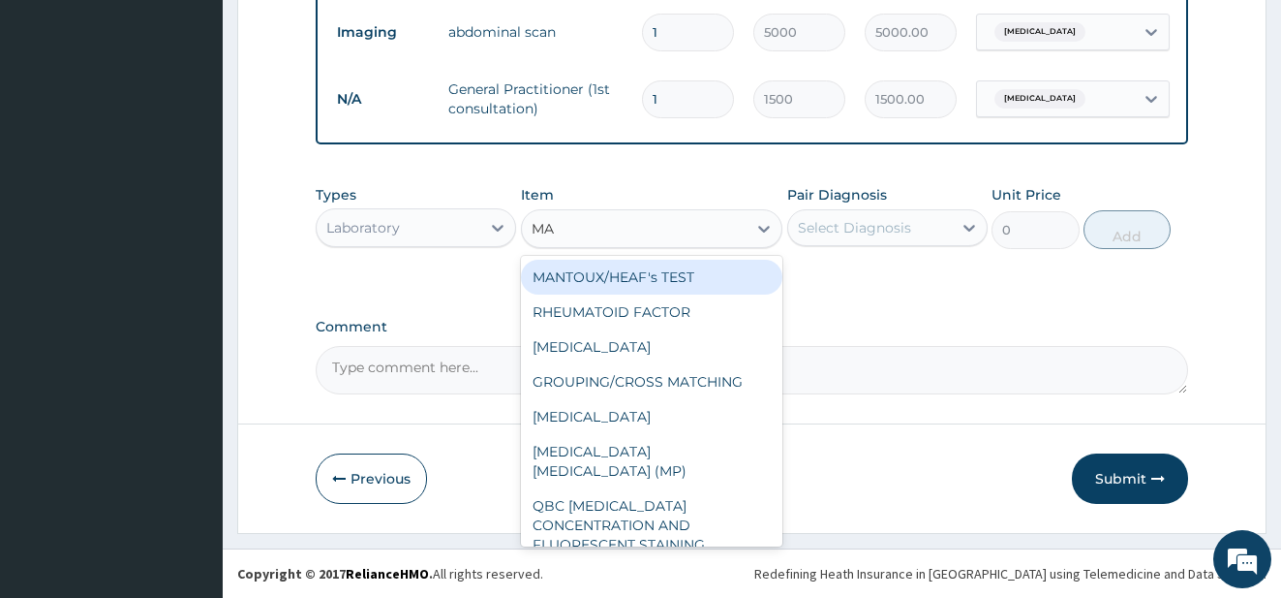
type input "MAL"
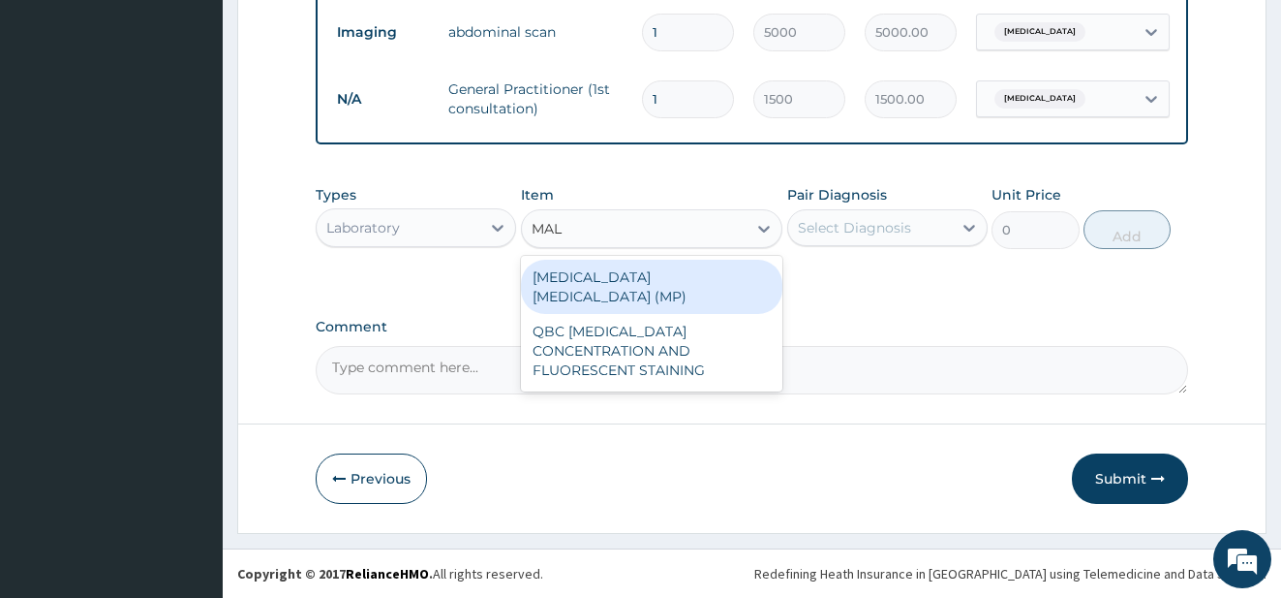
click at [674, 274] on div "[MEDICAL_DATA] [MEDICAL_DATA] (MP)" at bounding box center [652, 287] width 262 height 54
type input "728"
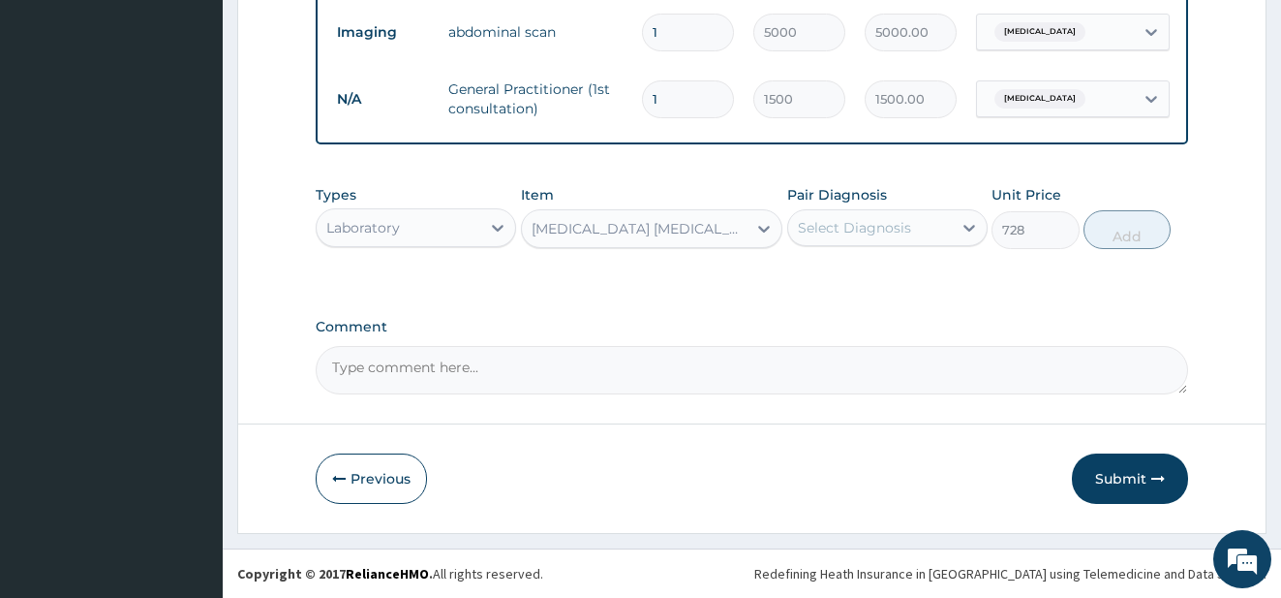
click at [859, 229] on div "Select Diagnosis" at bounding box center [854, 227] width 113 height 19
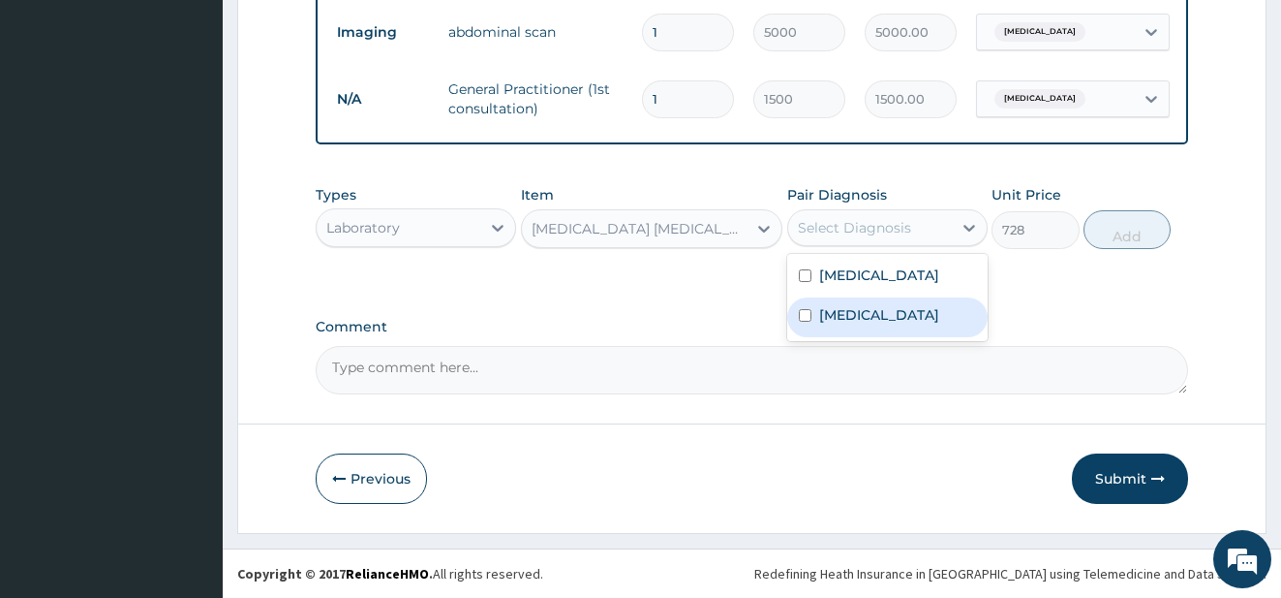
click at [855, 303] on div "[MEDICAL_DATA]" at bounding box center [887, 317] width 200 height 40
checkbox input "true"
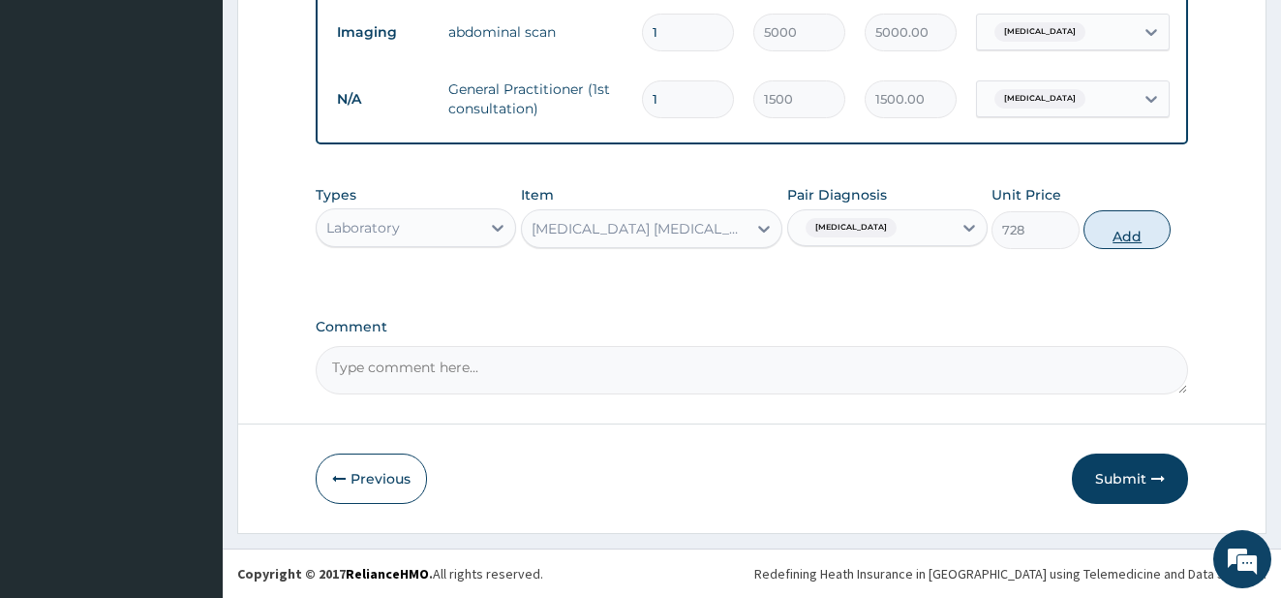
click at [1117, 224] on button "Add" at bounding box center [1127, 229] width 87 height 39
type input "0"
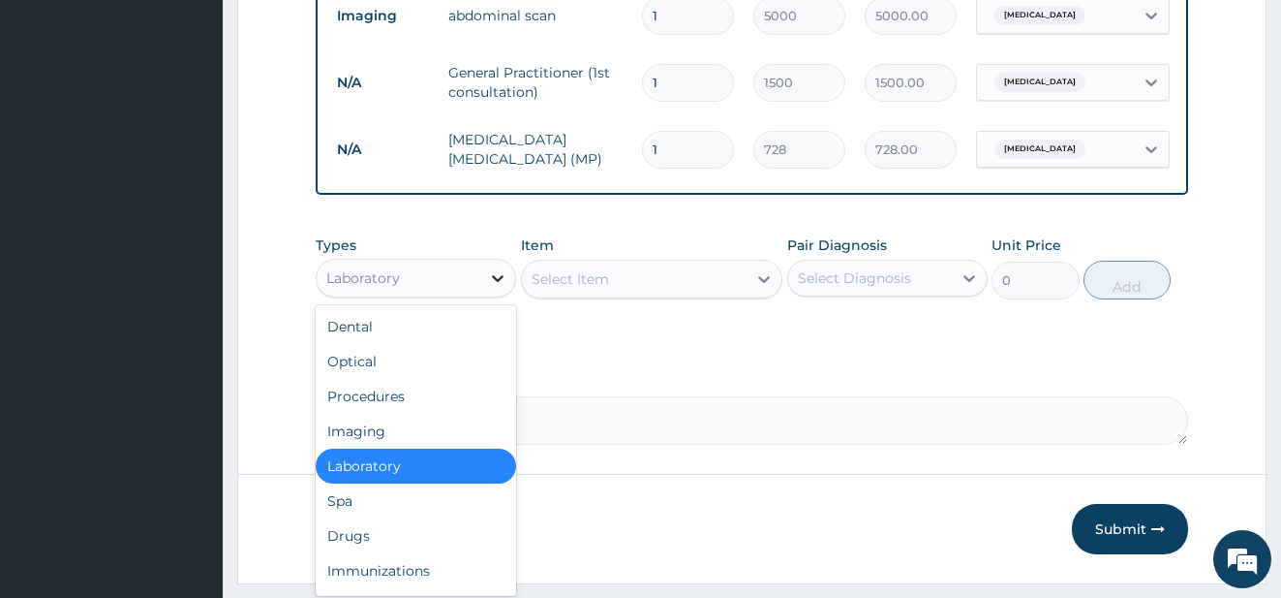
click at [507, 287] on icon at bounding box center [497, 277] width 19 height 19
click at [403, 553] on div "Drugs" at bounding box center [416, 535] width 200 height 35
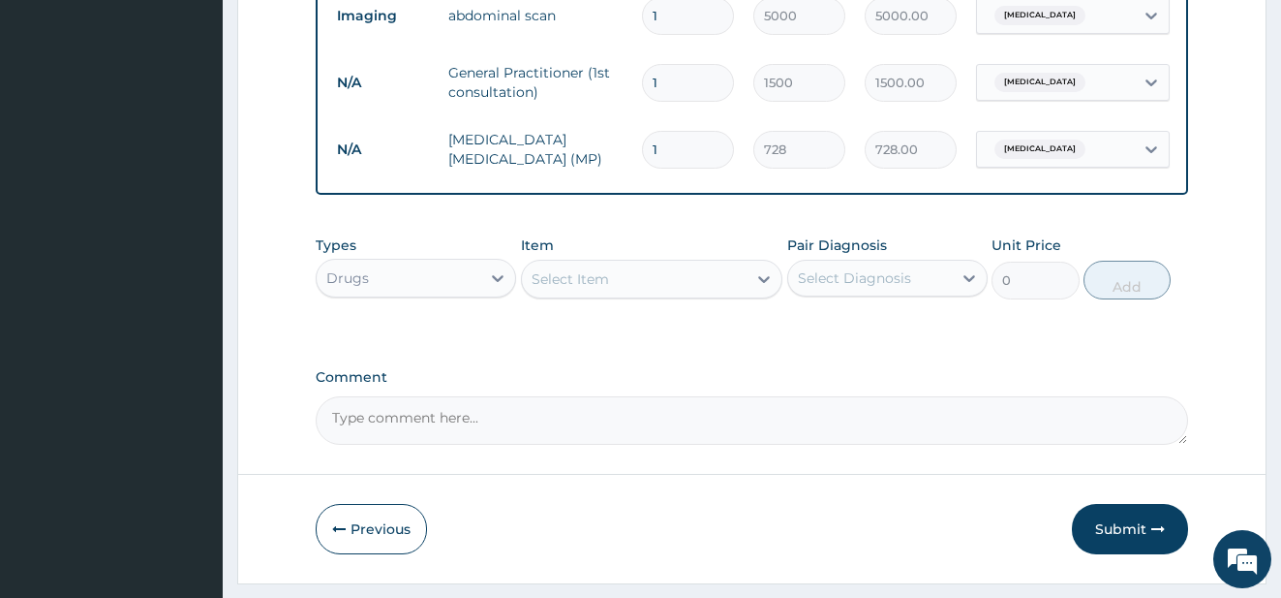
click at [638, 289] on div "Select Item" at bounding box center [635, 278] width 226 height 31
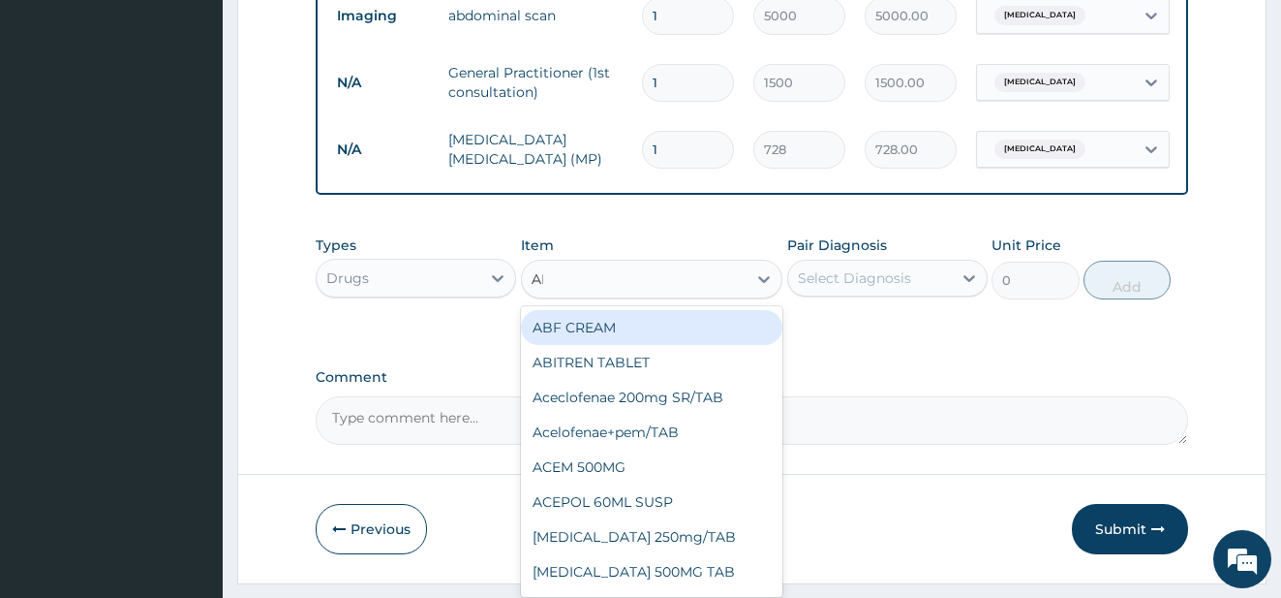
type input "ART"
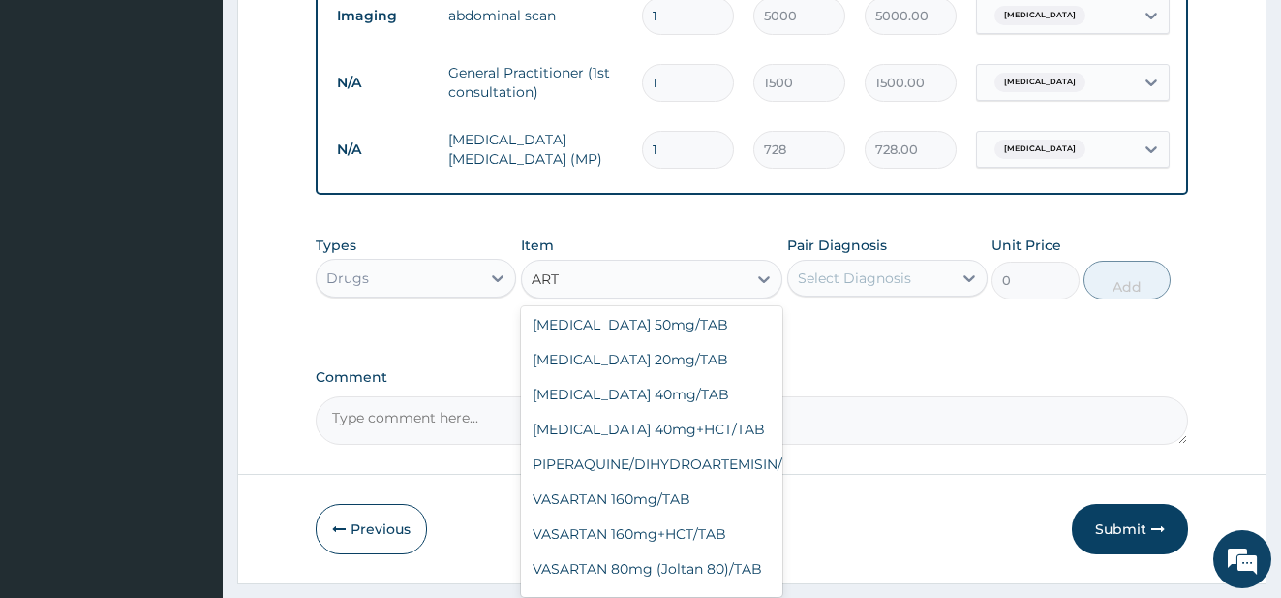
scroll to position [1539, 0]
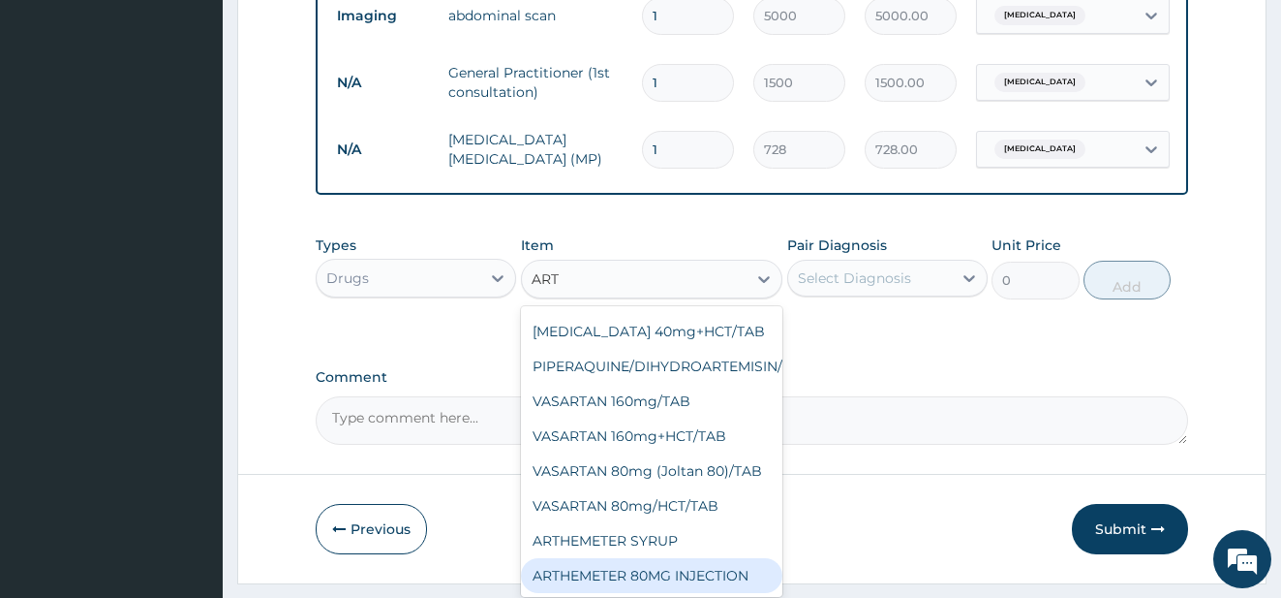
click at [740, 585] on div "ARTHEMETER 80MG INJECTION" at bounding box center [652, 575] width 262 height 35
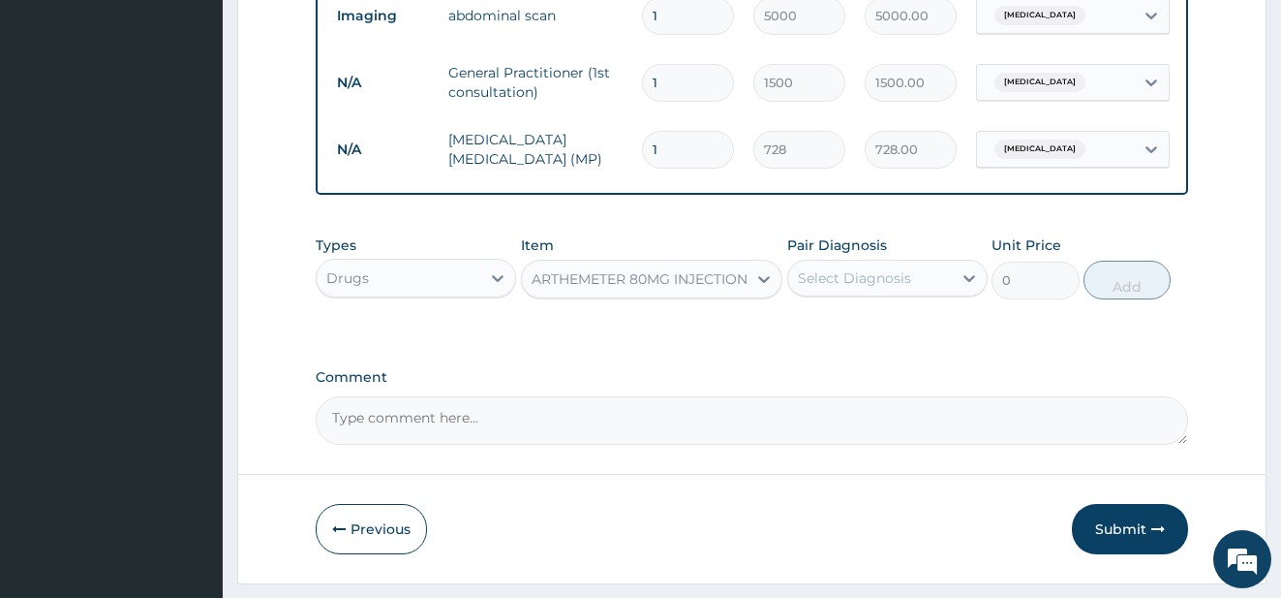
type input "1000"
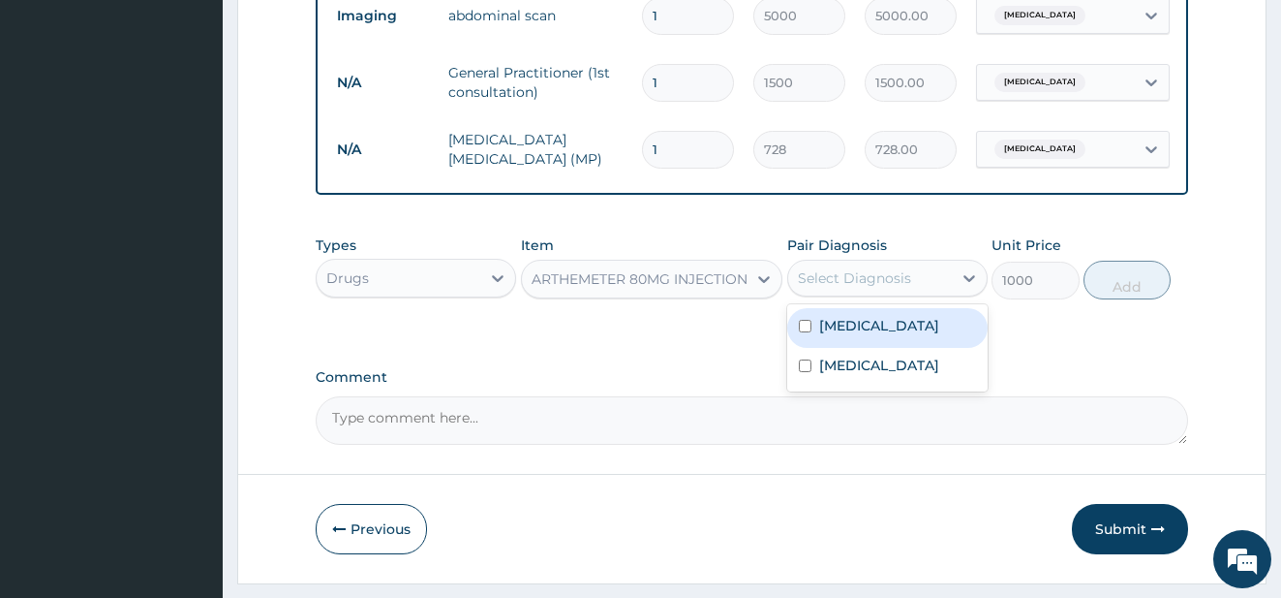
click at [896, 283] on div "Select Diagnosis" at bounding box center [870, 277] width 164 height 31
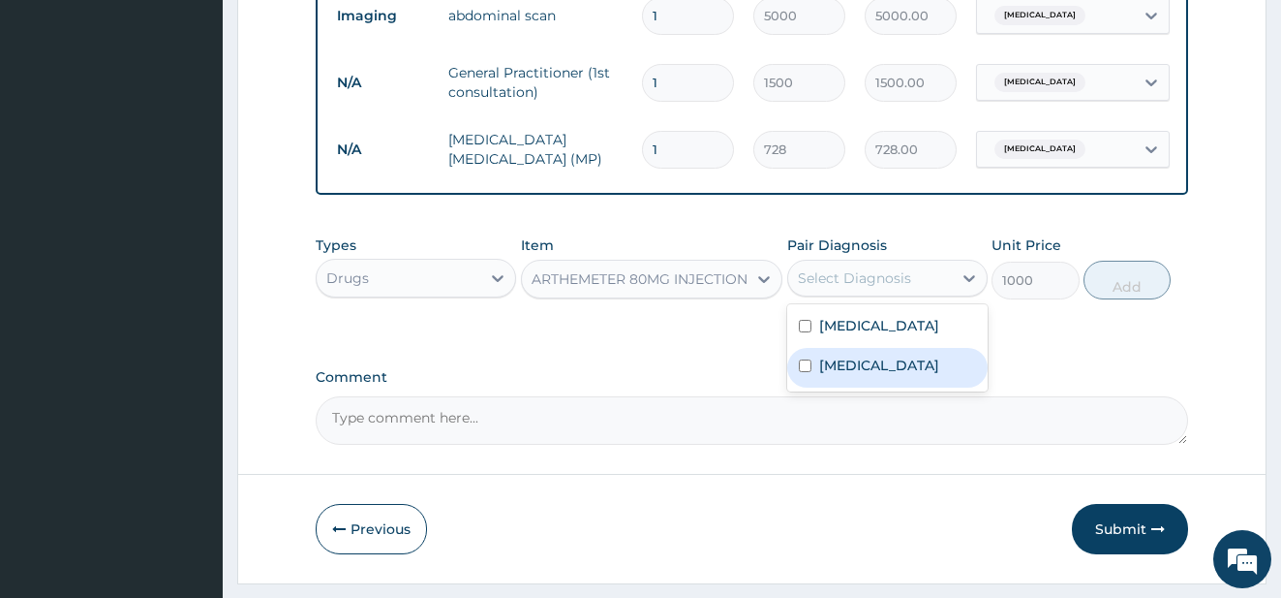
click at [882, 383] on div "[MEDICAL_DATA]" at bounding box center [887, 368] width 200 height 40
checkbox input "true"
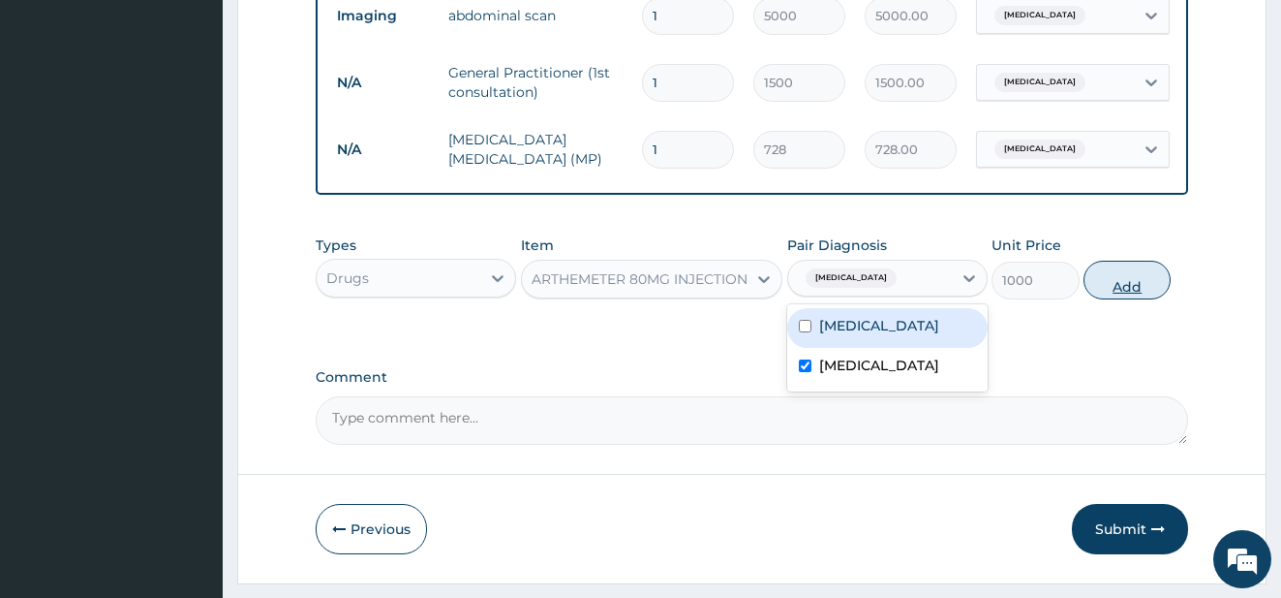
click at [1115, 285] on button "Add" at bounding box center [1127, 280] width 87 height 39
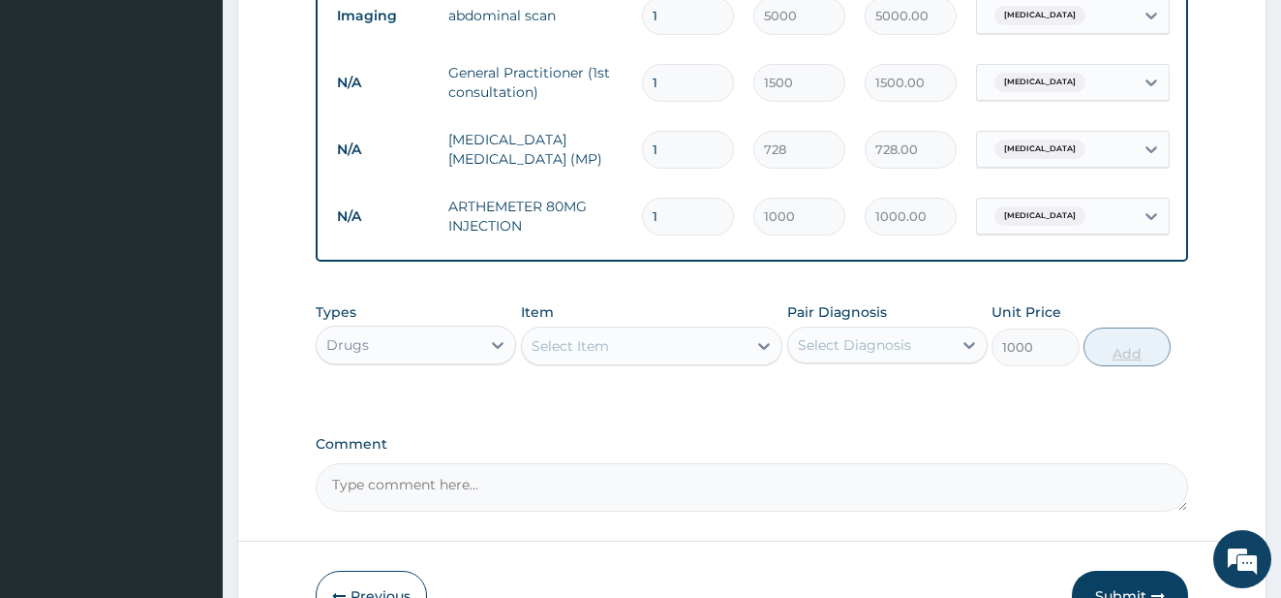
type input "0"
type input "0.00"
type input "6"
type input "6000.00"
type input "6"
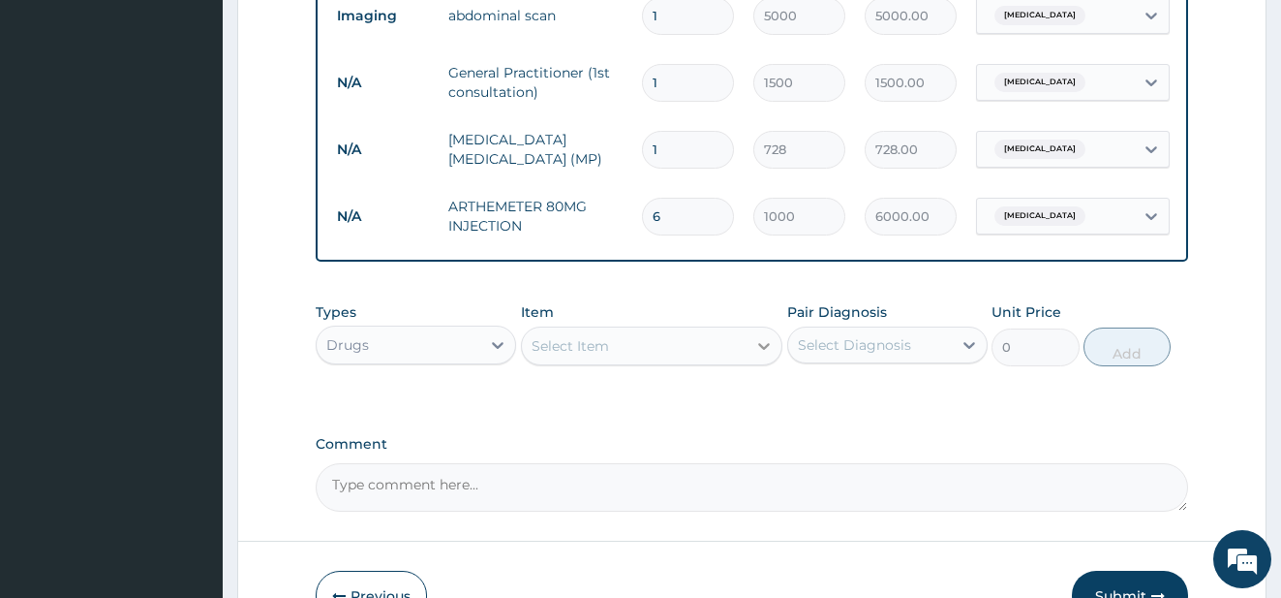
click at [753, 363] on div at bounding box center [764, 345] width 35 height 35
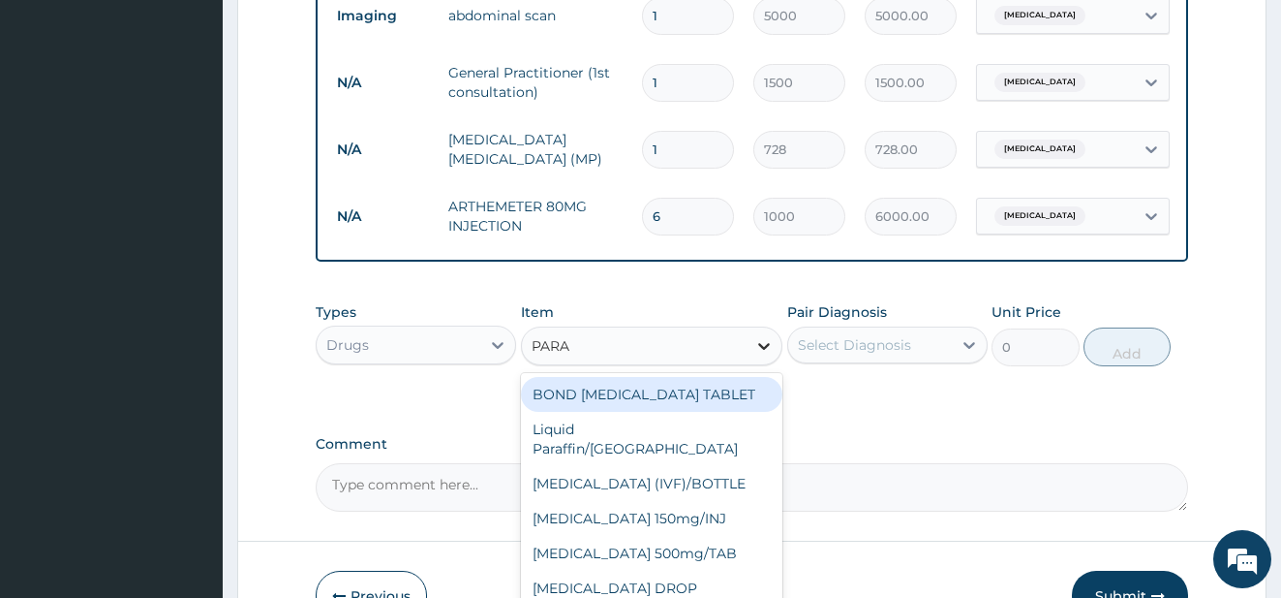
type input "PARAC"
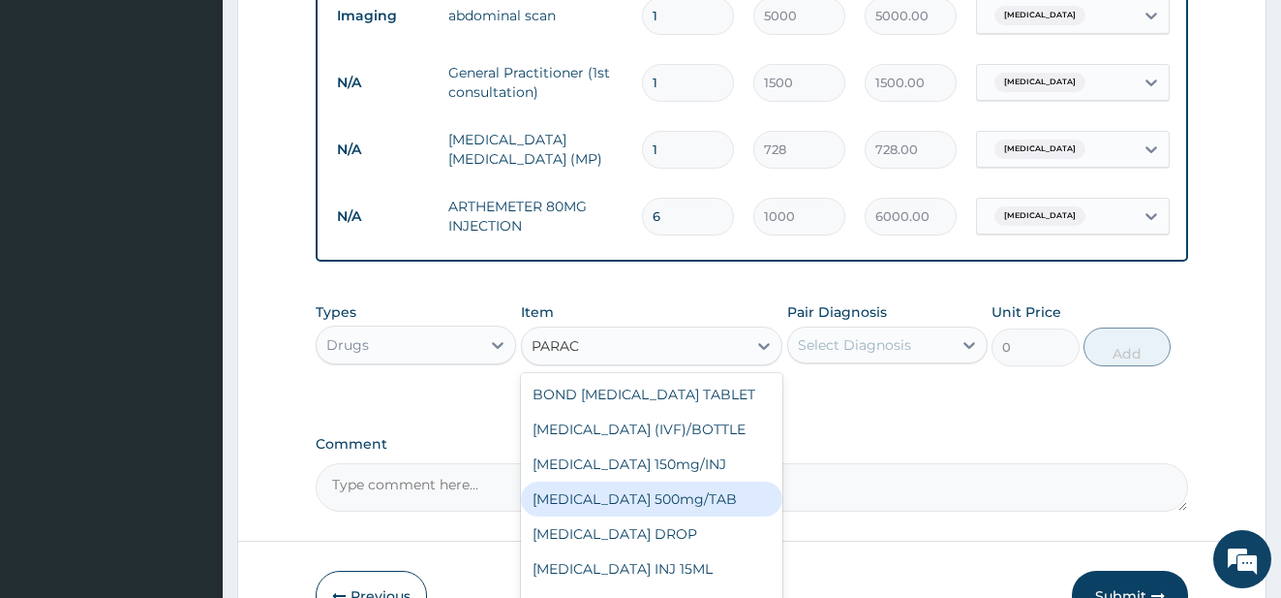
click at [721, 504] on div "[MEDICAL_DATA] 500mg/TAB" at bounding box center [652, 498] width 262 height 35
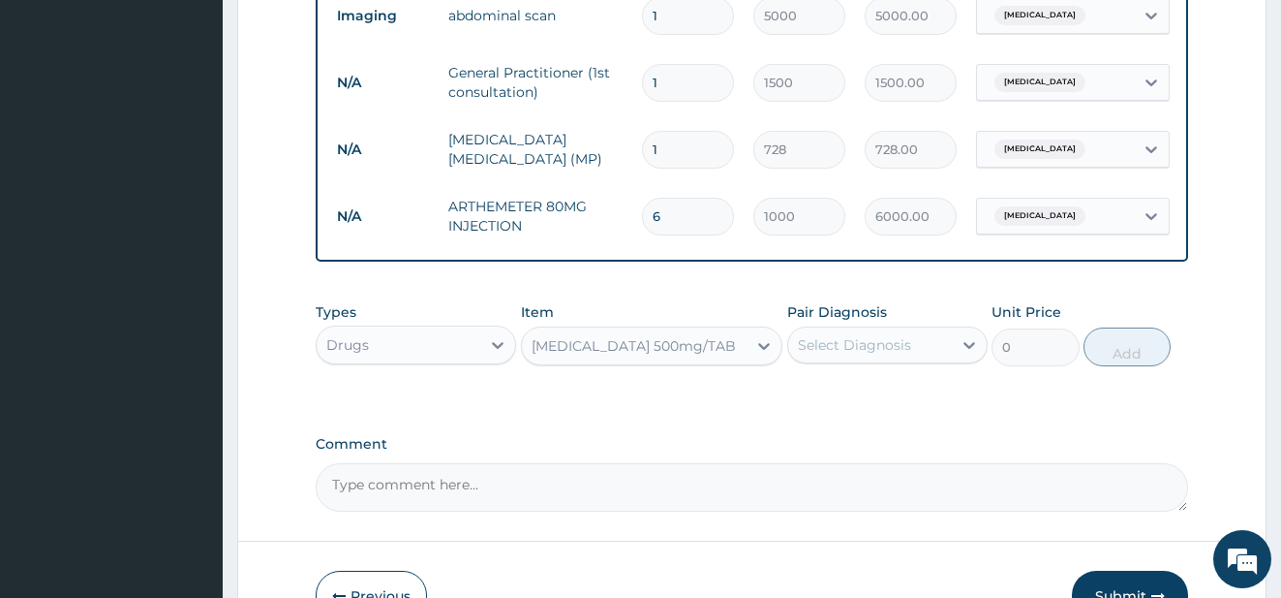
type input "6.83"
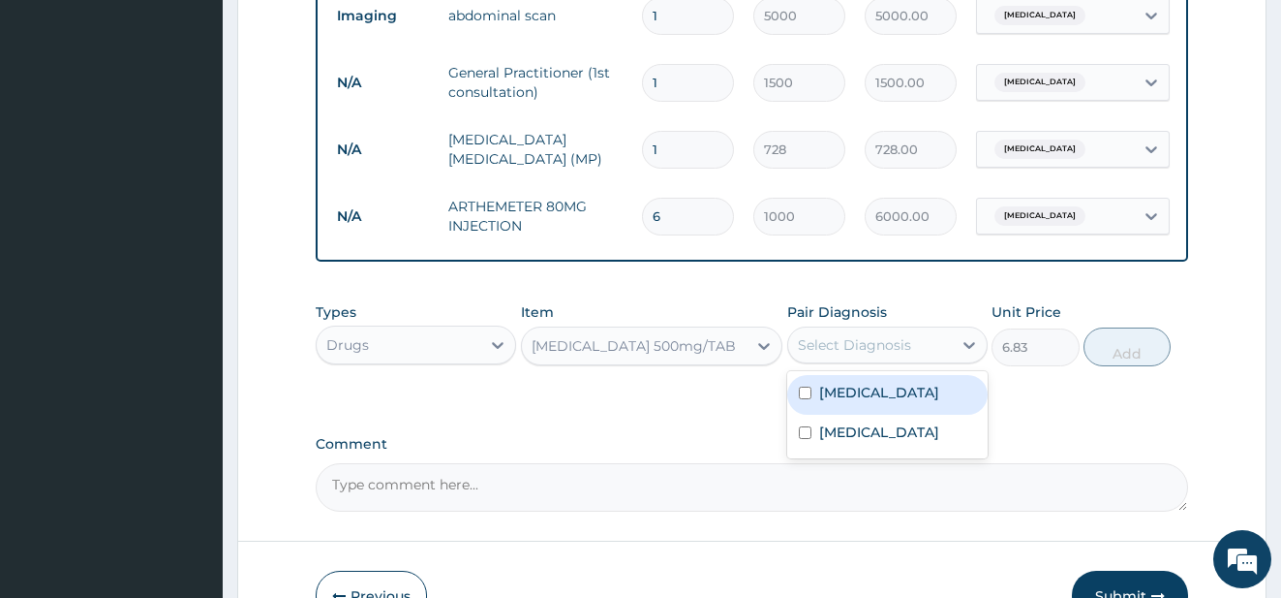
click at [906, 354] on div "Select Diagnosis" at bounding box center [854, 344] width 113 height 19
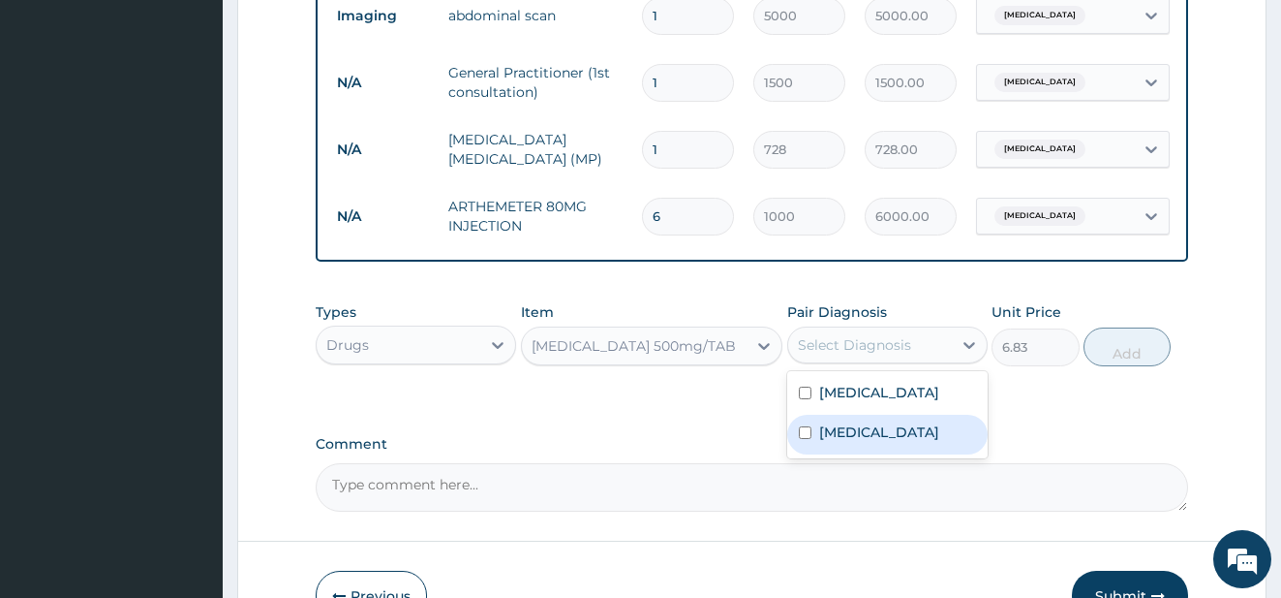
click at [897, 433] on div "[MEDICAL_DATA]" at bounding box center [887, 435] width 200 height 40
checkbox input "true"
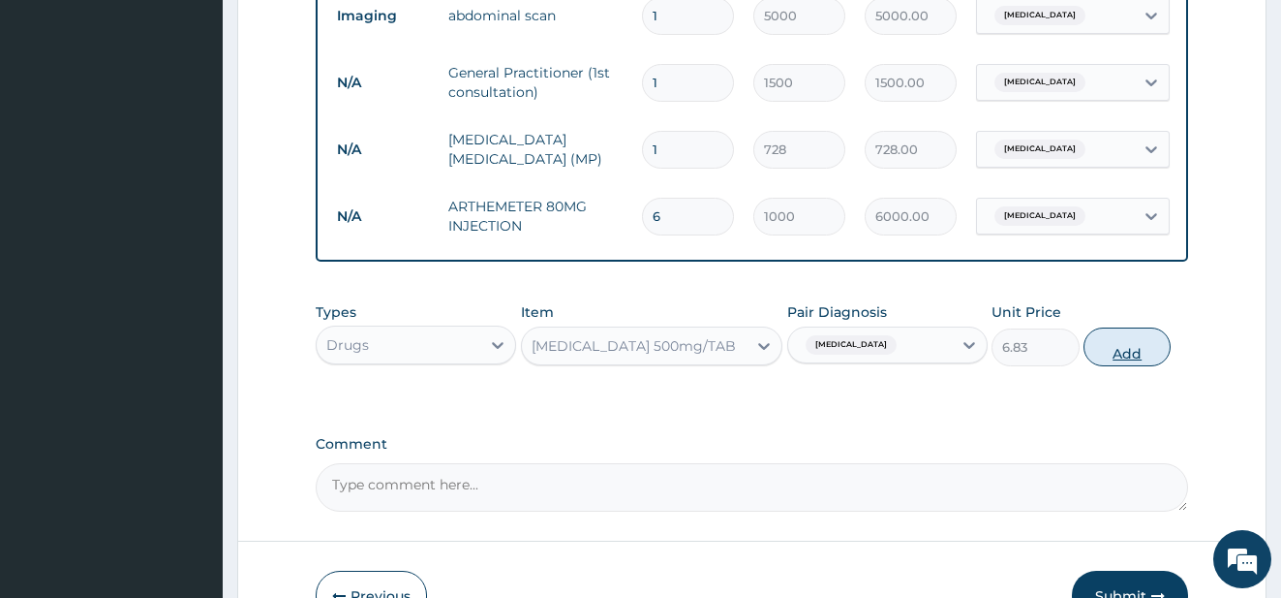
click at [1125, 366] on button "Add" at bounding box center [1127, 346] width 87 height 39
type input "0"
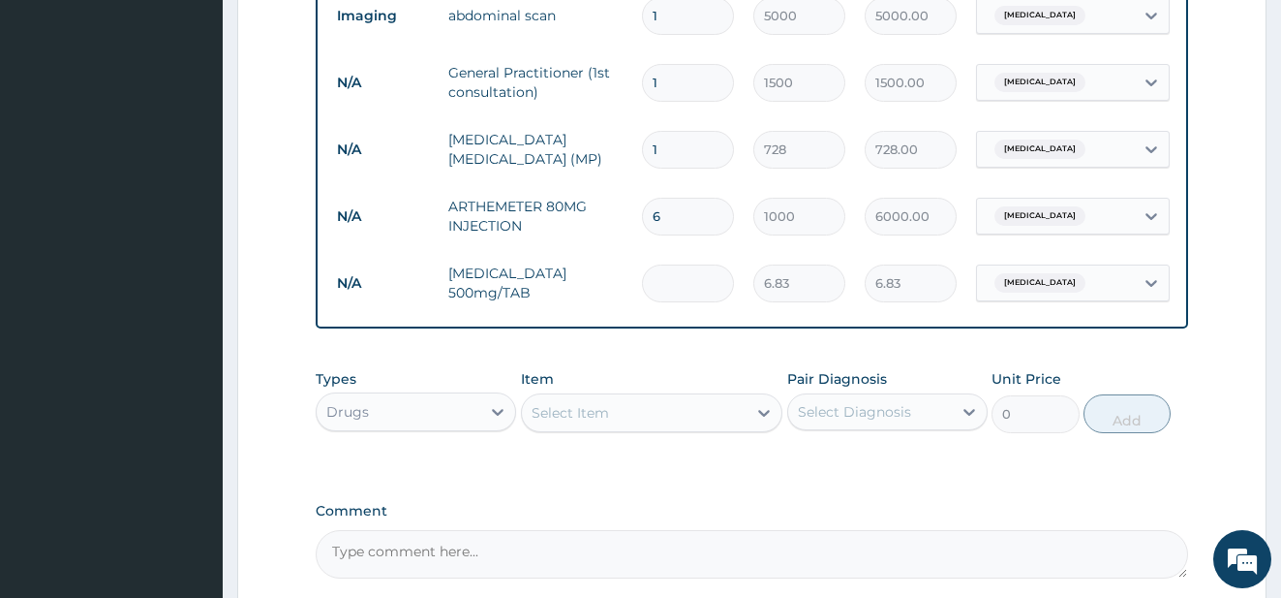
type input "0.00"
type input "2"
type input "13.66"
type input "22"
type input "150.26"
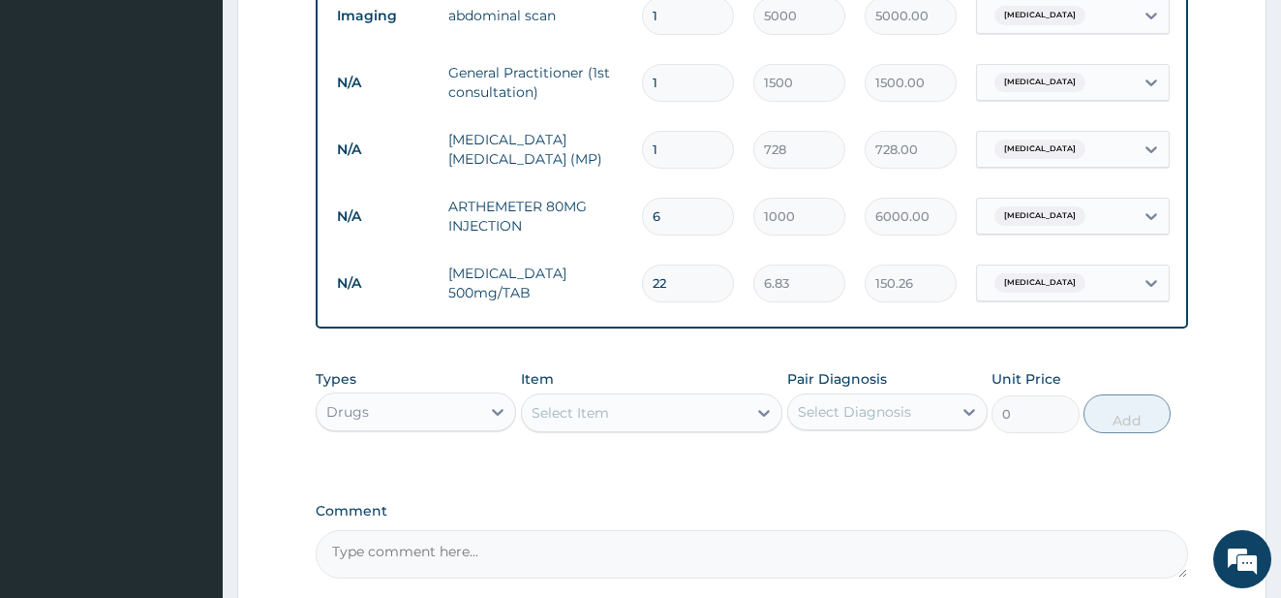
type input "220"
type input "1502.60"
type input "20"
type input "136.60"
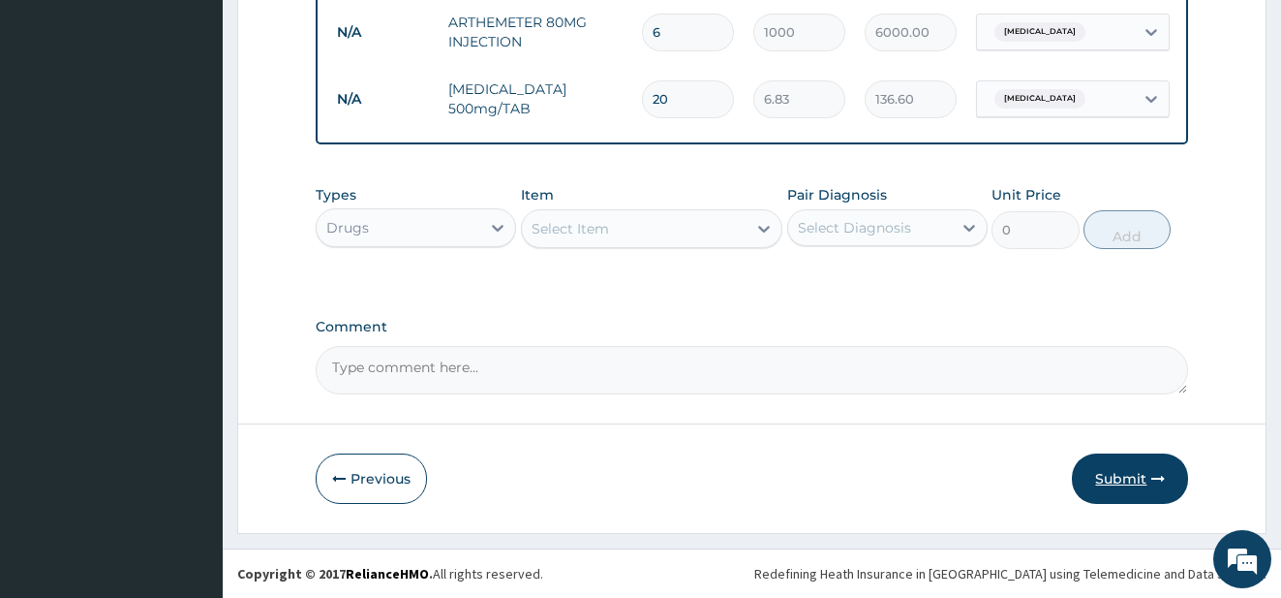
type input "20"
click at [1144, 481] on button "Submit" at bounding box center [1130, 478] width 116 height 50
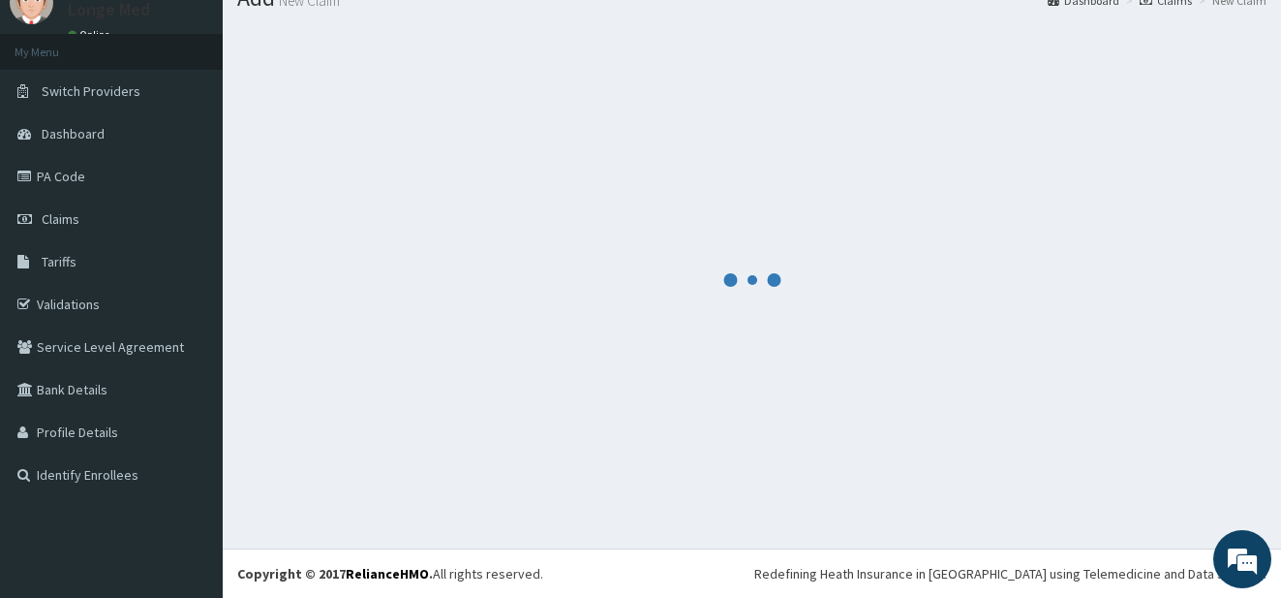
scroll to position [77, 0]
